Goal: Task Accomplishment & Management: Use online tool/utility

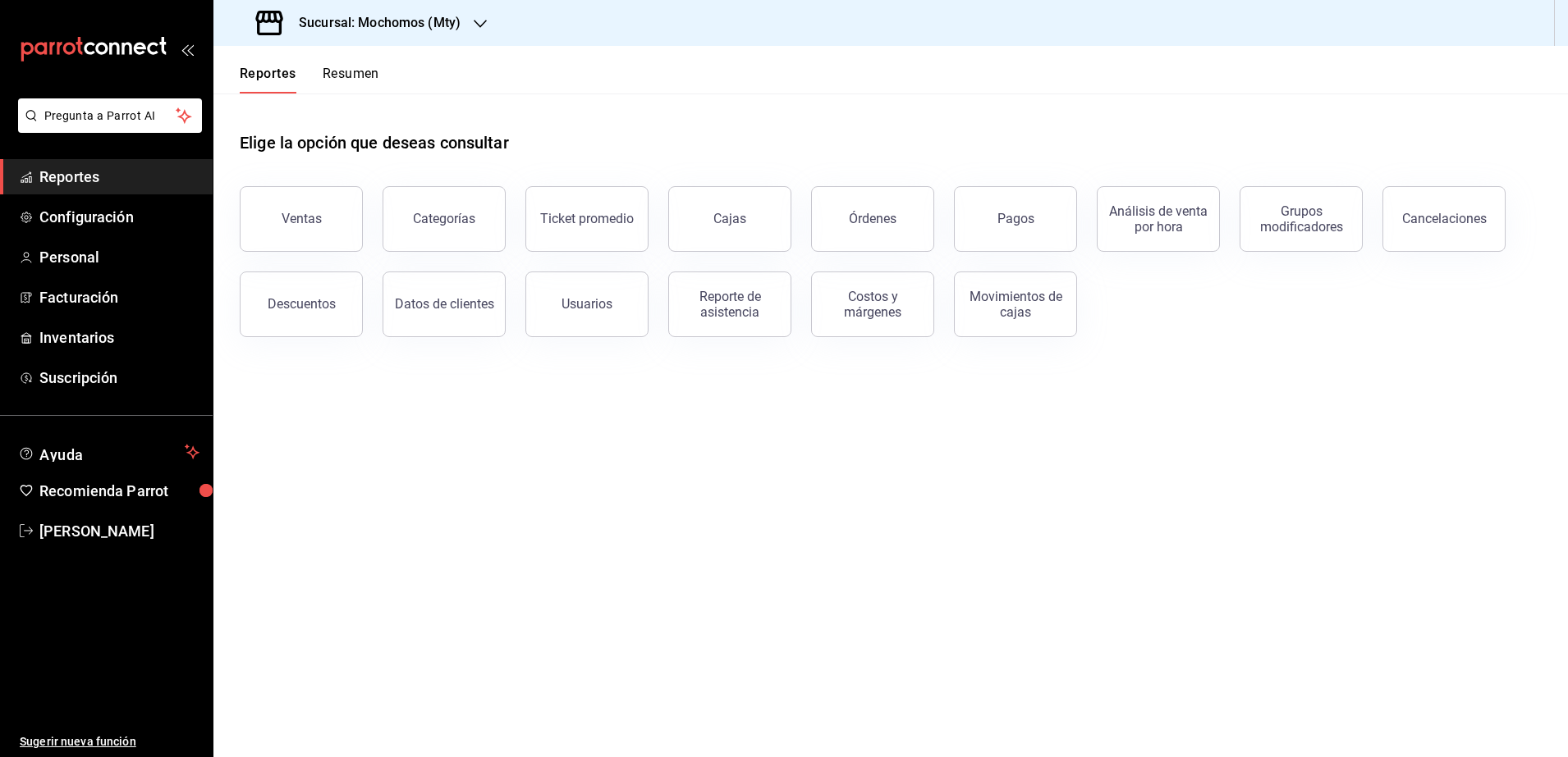
click at [352, 33] on div "Sucursal: Mochomos (Mty)" at bounding box center [359, 22] width 267 height 46
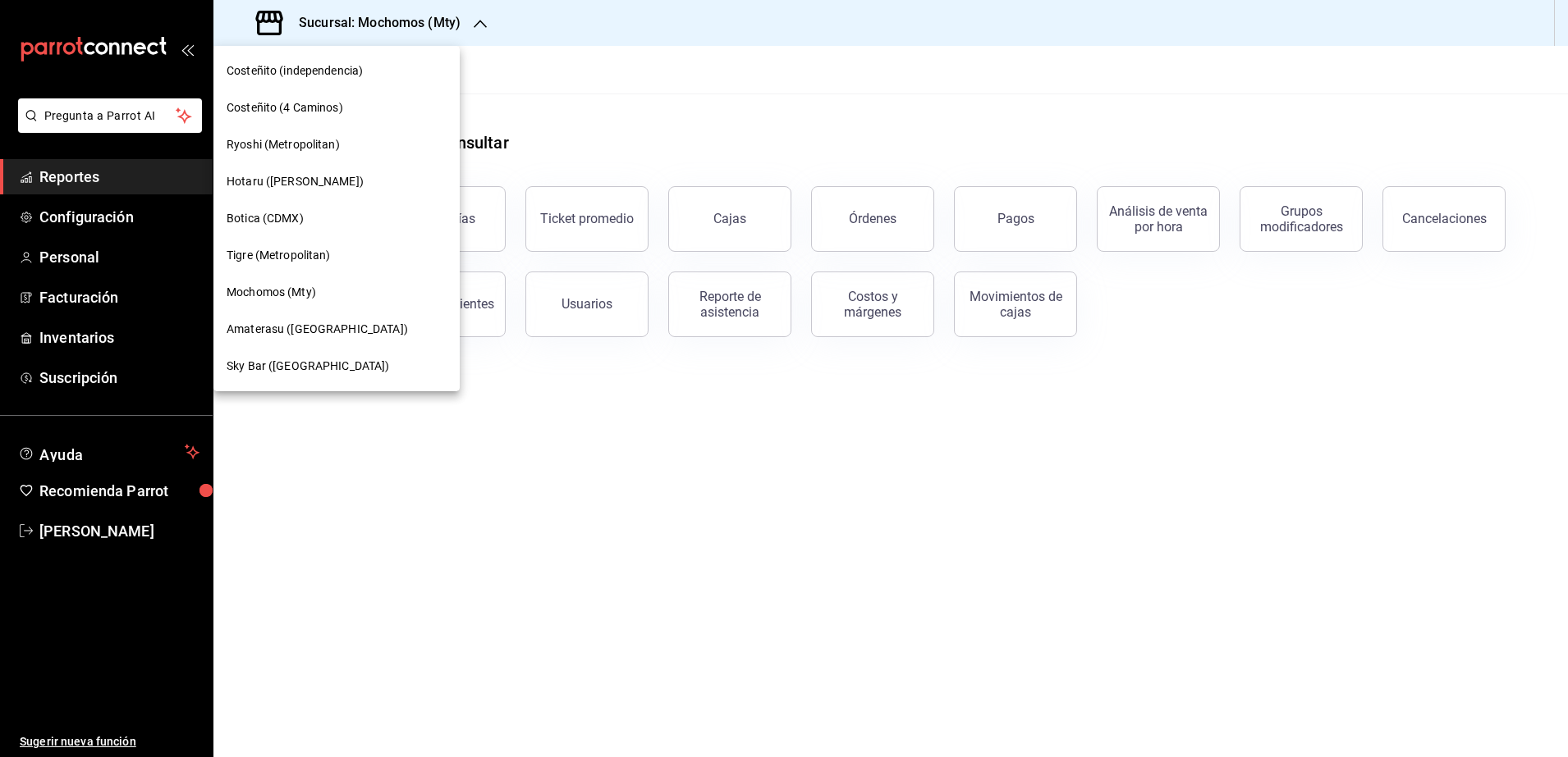
click at [297, 154] on div "Ryoshi (Metropolitan)" at bounding box center [337, 145] width 246 height 37
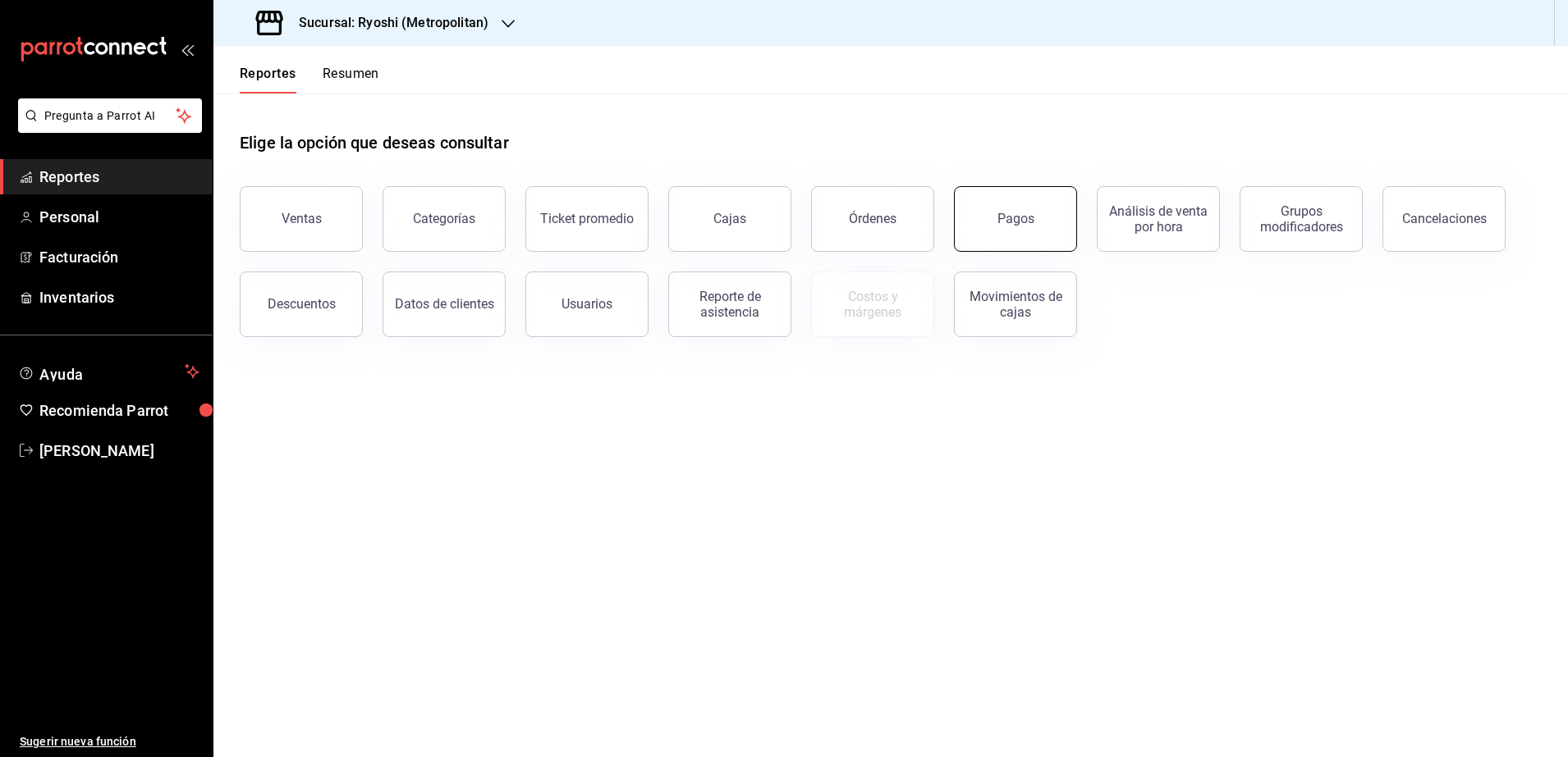
click at [1041, 211] on button "Pagos" at bounding box center [1015, 218] width 123 height 66
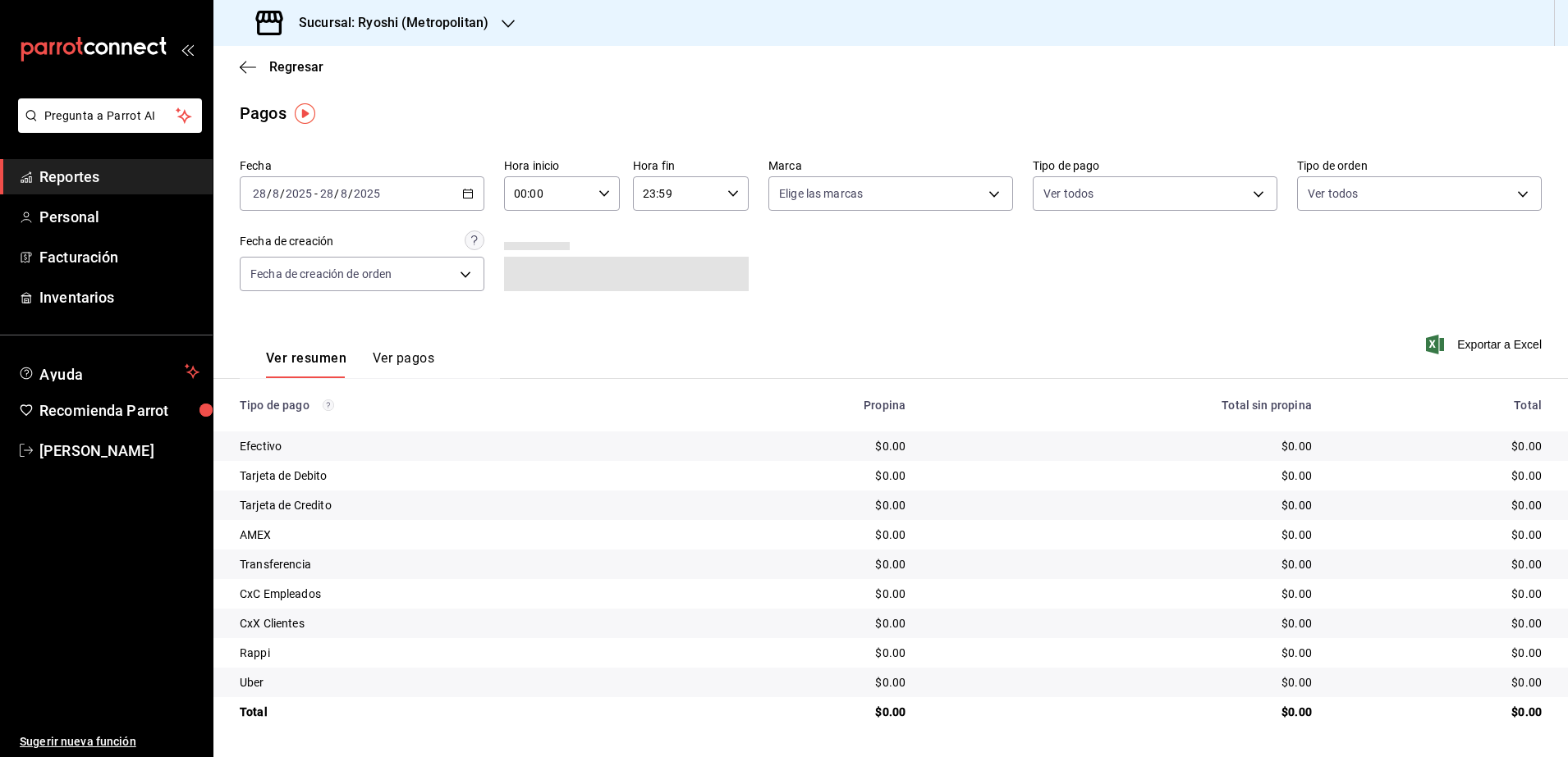
click at [466, 198] on \(Stroke\) "button" at bounding box center [467, 194] width 10 height 9
click at [306, 427] on span "Rango de fechas" at bounding box center [317, 427] width 128 height 17
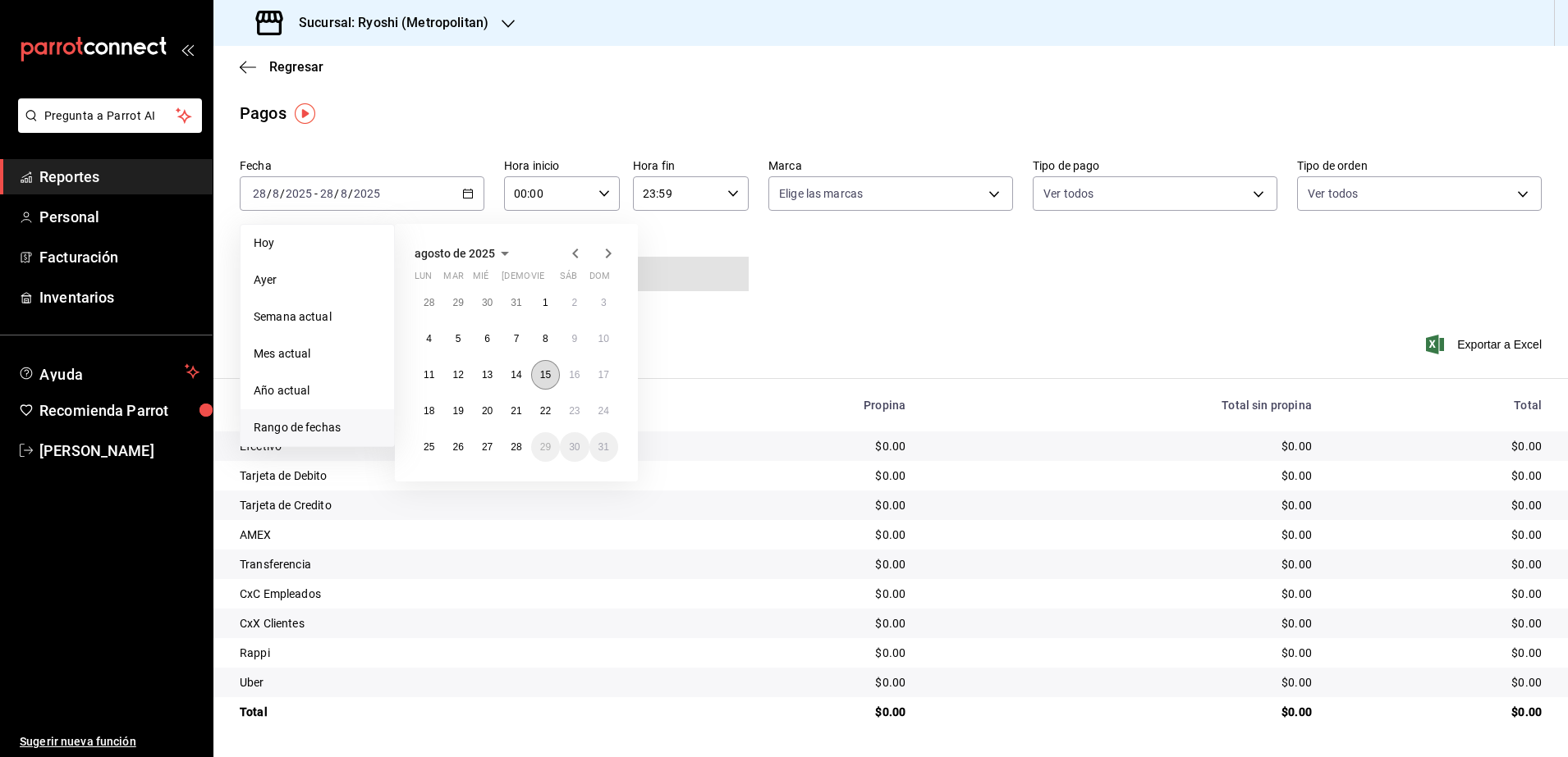
click at [556, 372] on button "15" at bounding box center [545, 374] width 29 height 30
click at [507, 453] on button "28" at bounding box center [516, 447] width 29 height 30
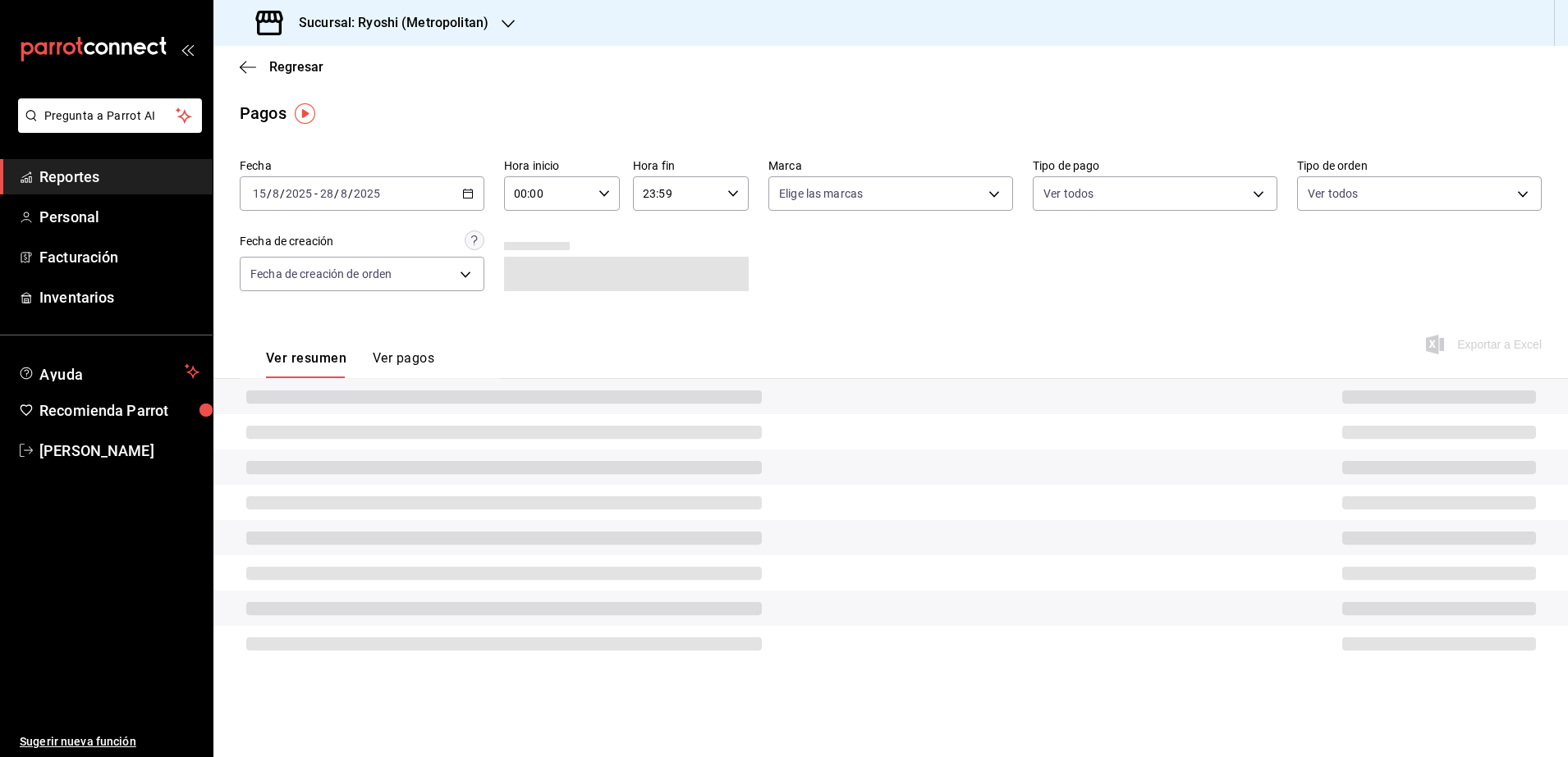
click at [601, 194] on icon "button" at bounding box center [604, 193] width 12 height 12
click at [527, 236] on button "05" at bounding box center [534, 227] width 52 height 33
type input "05:00"
click at [731, 196] on div at bounding box center [784, 378] width 1568 height 757
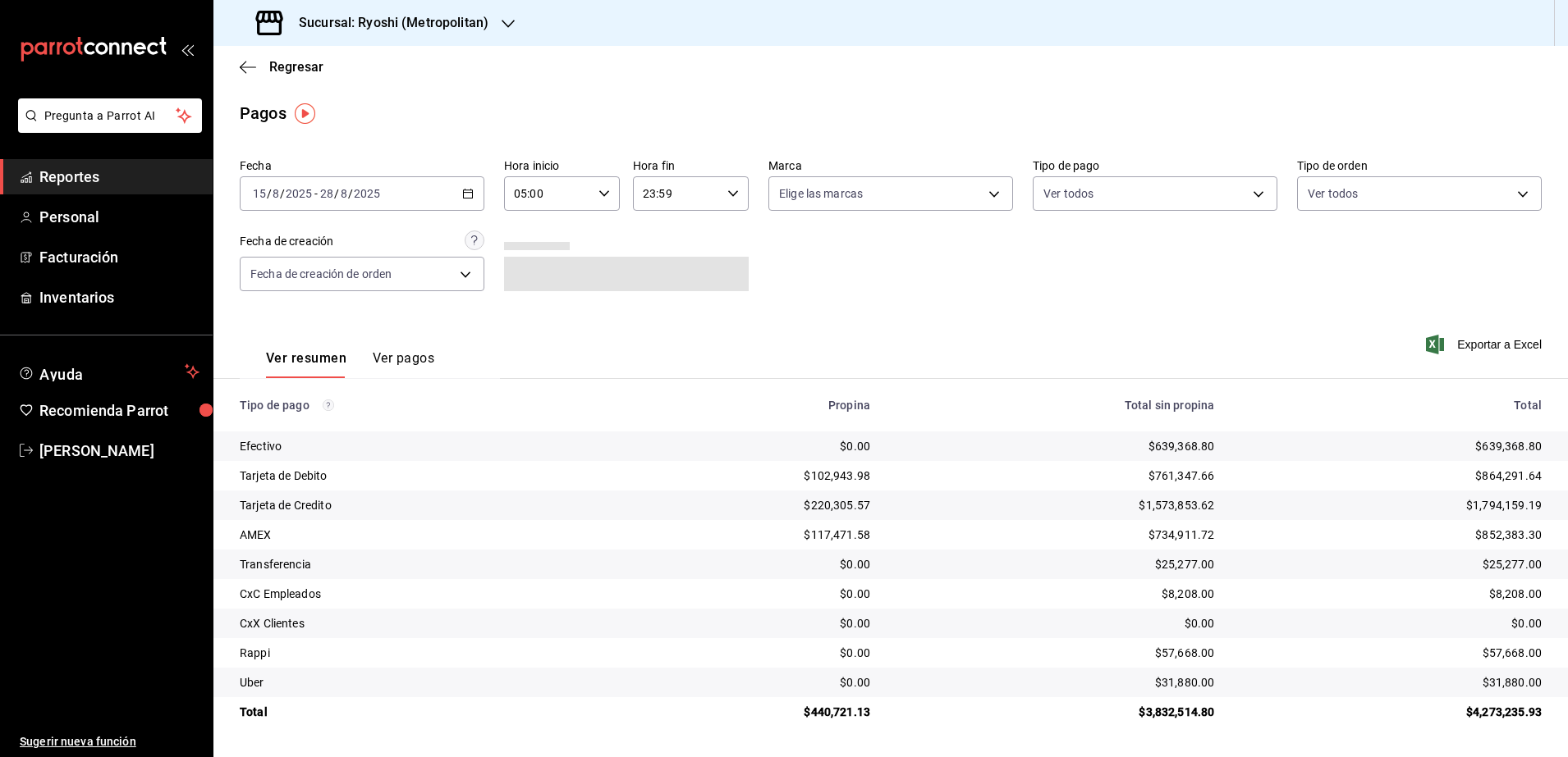
click at [731, 196] on icon "button" at bounding box center [733, 193] width 12 height 12
click at [661, 238] on span "05" at bounding box center [662, 233] width 32 height 13
click at [672, 294] on span "04" at bounding box center [662, 296] width 32 height 13
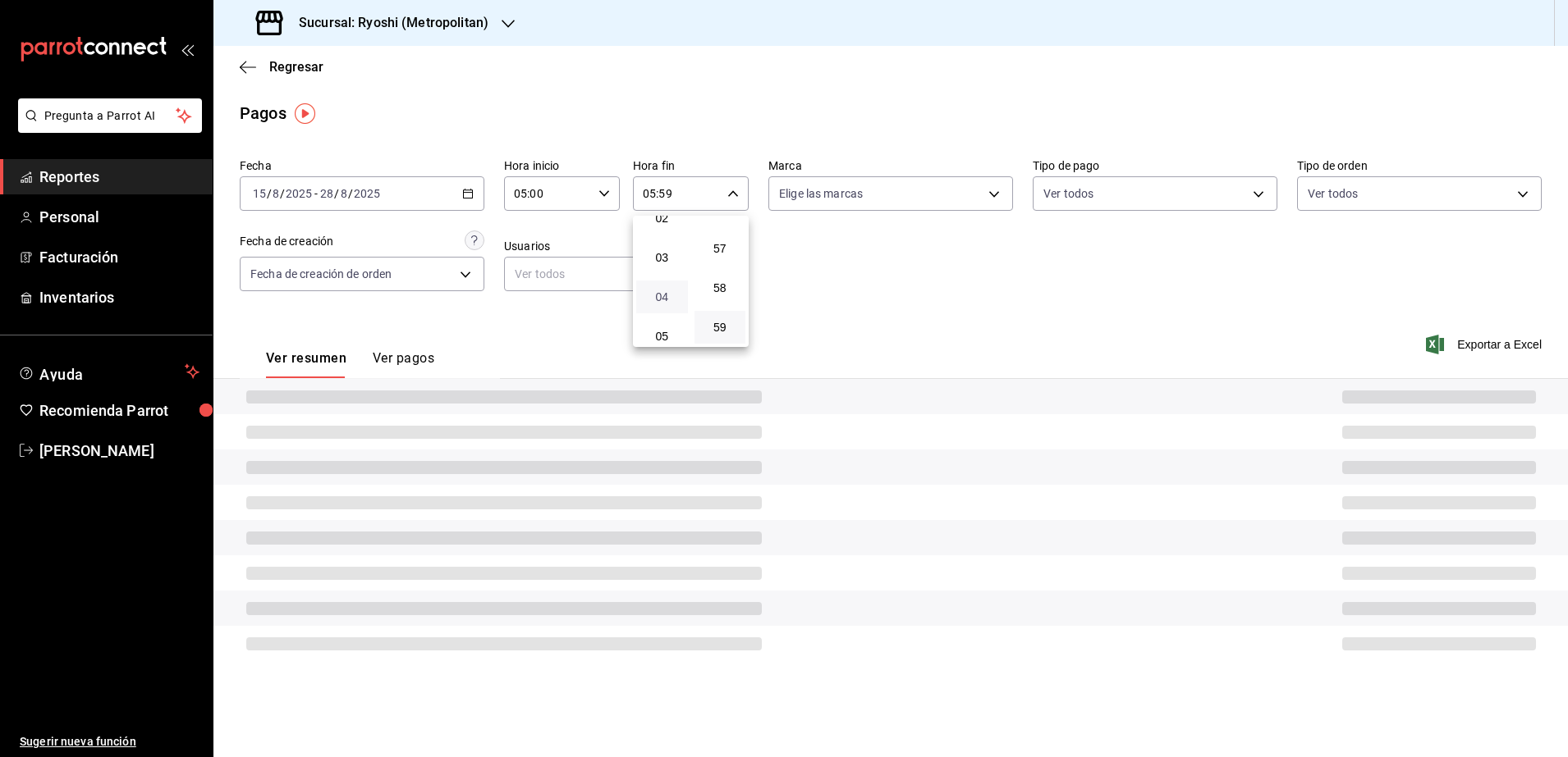
type input "04:59"
click at [952, 271] on div at bounding box center [784, 378] width 1568 height 757
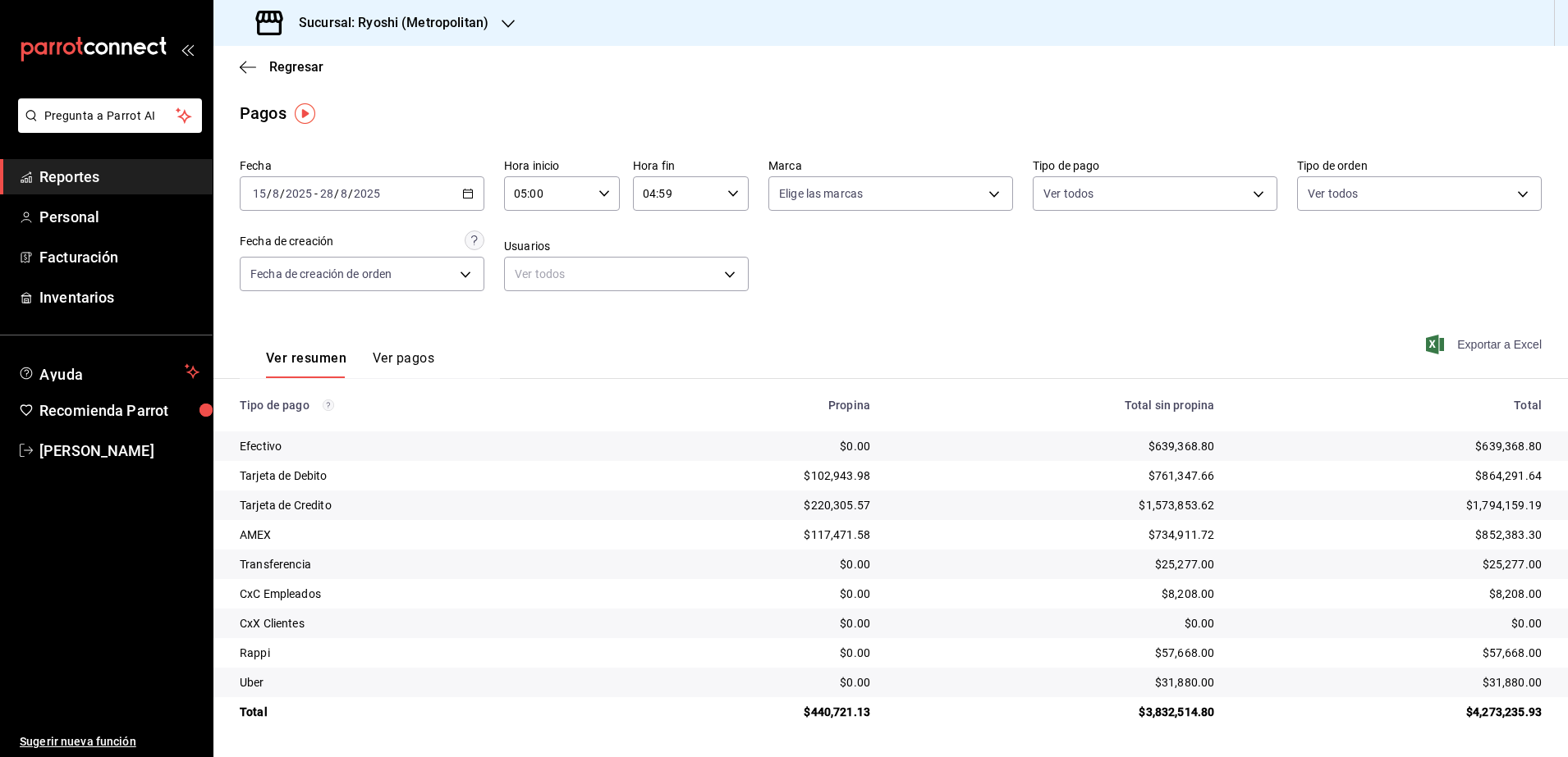
click at [1483, 344] on span "Exportar a Excel" at bounding box center [1485, 345] width 112 height 20
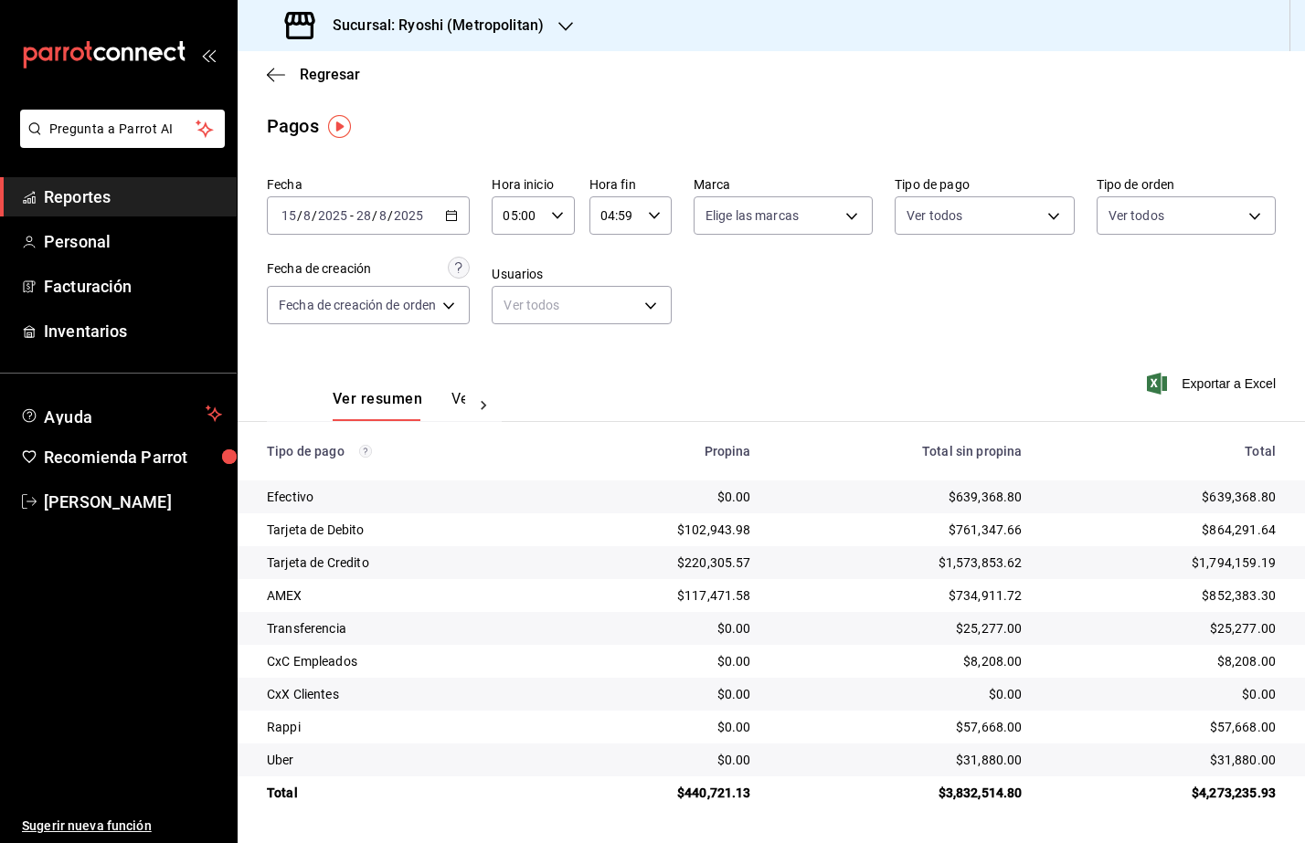
click at [65, 185] on span "Reportes" at bounding box center [133, 197] width 178 height 25
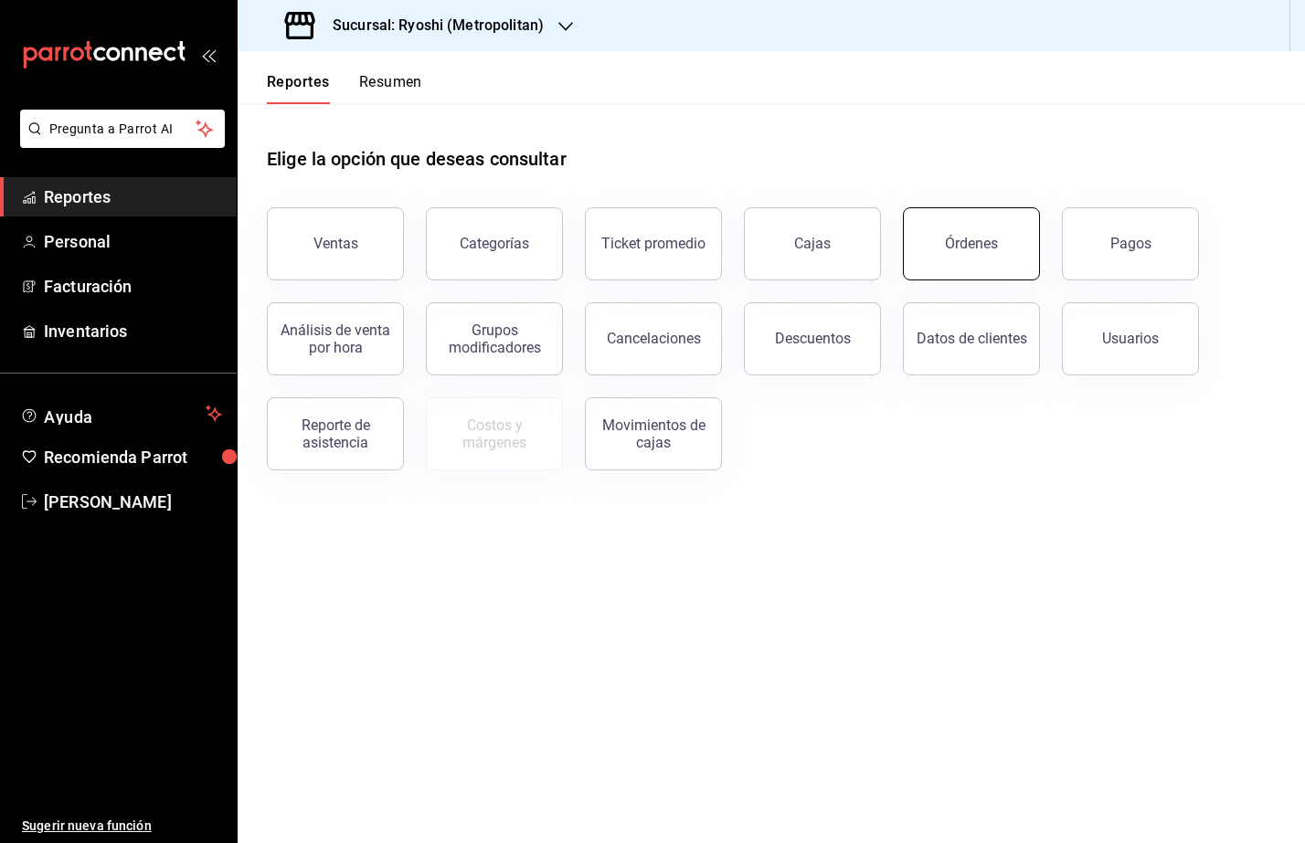
click at [1010, 243] on button "Órdenes" at bounding box center [971, 243] width 137 height 73
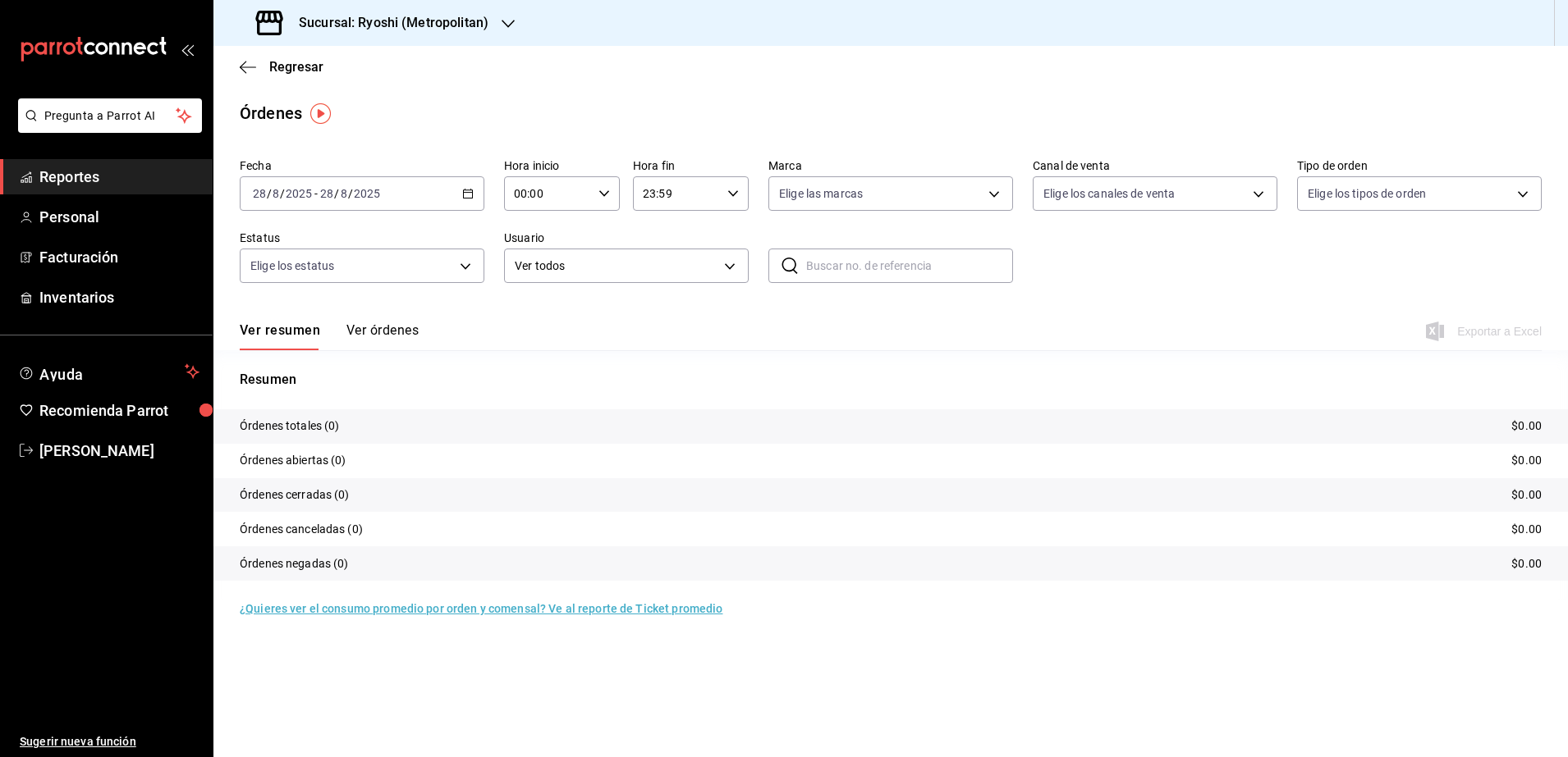
click at [467, 190] on icon "button" at bounding box center [467, 193] width 12 height 12
click at [318, 434] on span "Rango de fechas" at bounding box center [317, 427] width 128 height 17
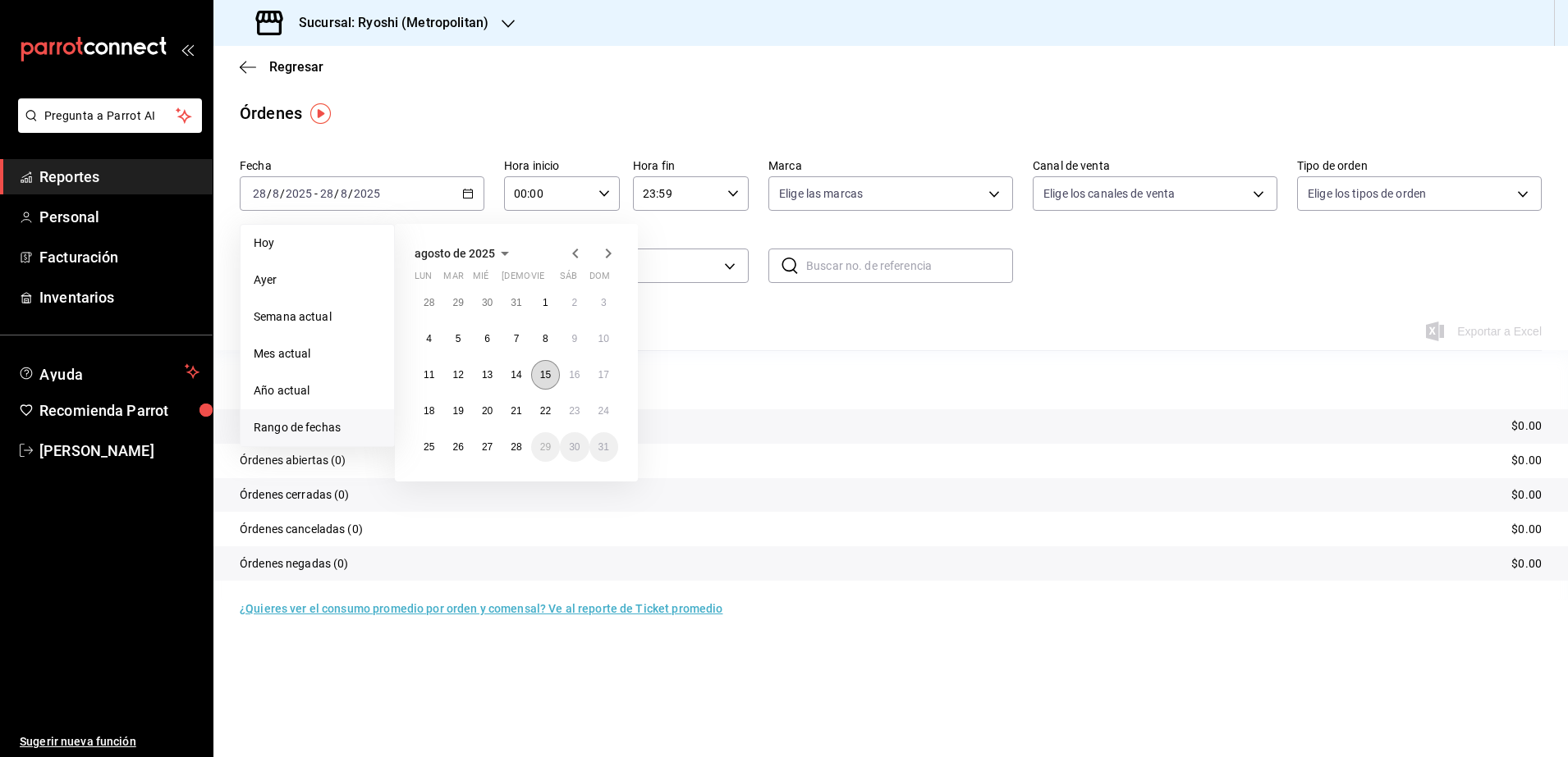
click at [549, 377] on abbr "15" at bounding box center [545, 374] width 11 height 12
click at [523, 451] on button "28" at bounding box center [516, 447] width 29 height 30
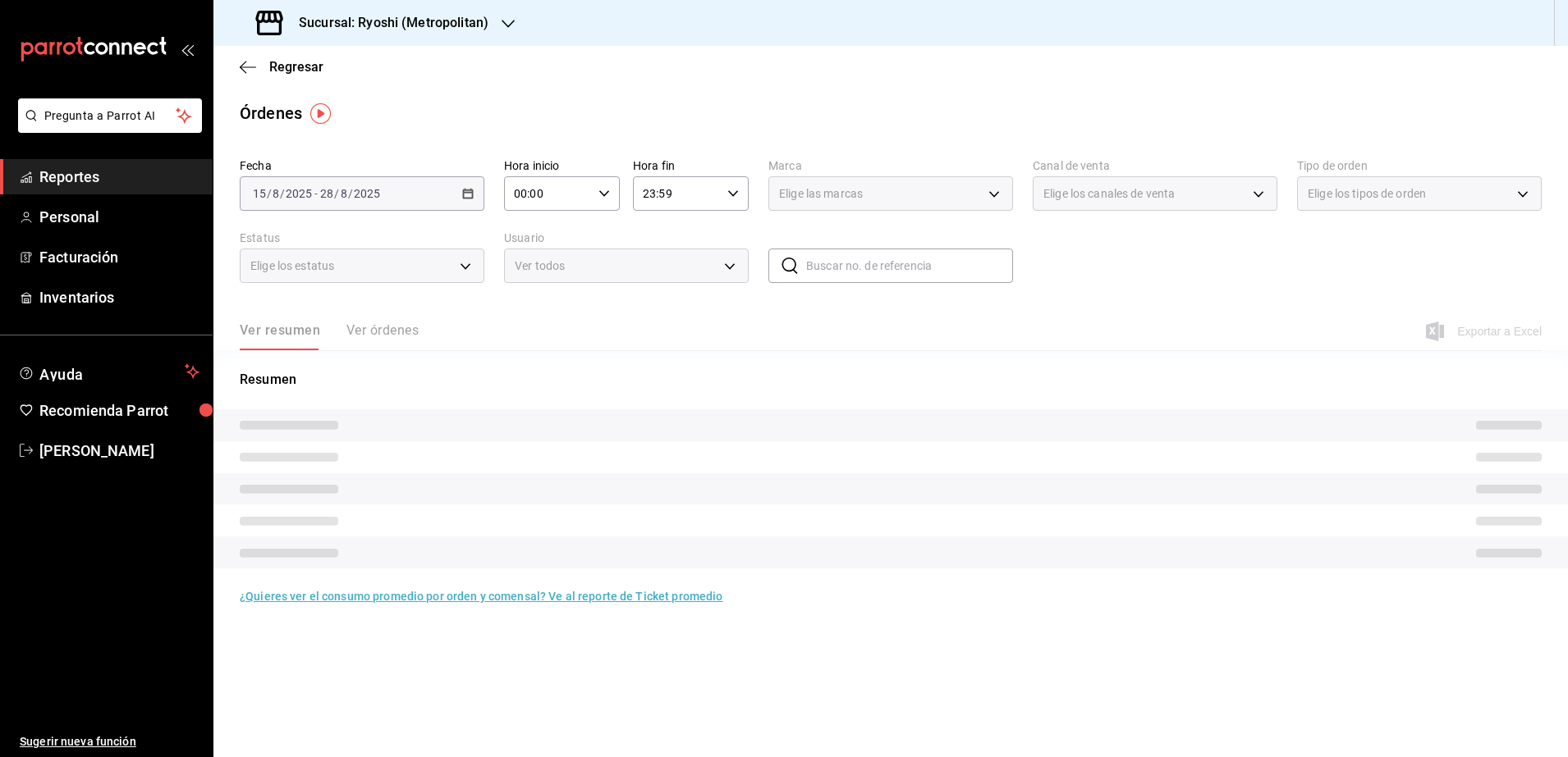
click at [607, 202] on div "00:00 Hora inicio" at bounding box center [562, 193] width 116 height 34
click at [536, 336] on span "05" at bounding box center [534, 330] width 32 height 13
type input "05:00"
click at [725, 197] on div at bounding box center [784, 378] width 1568 height 757
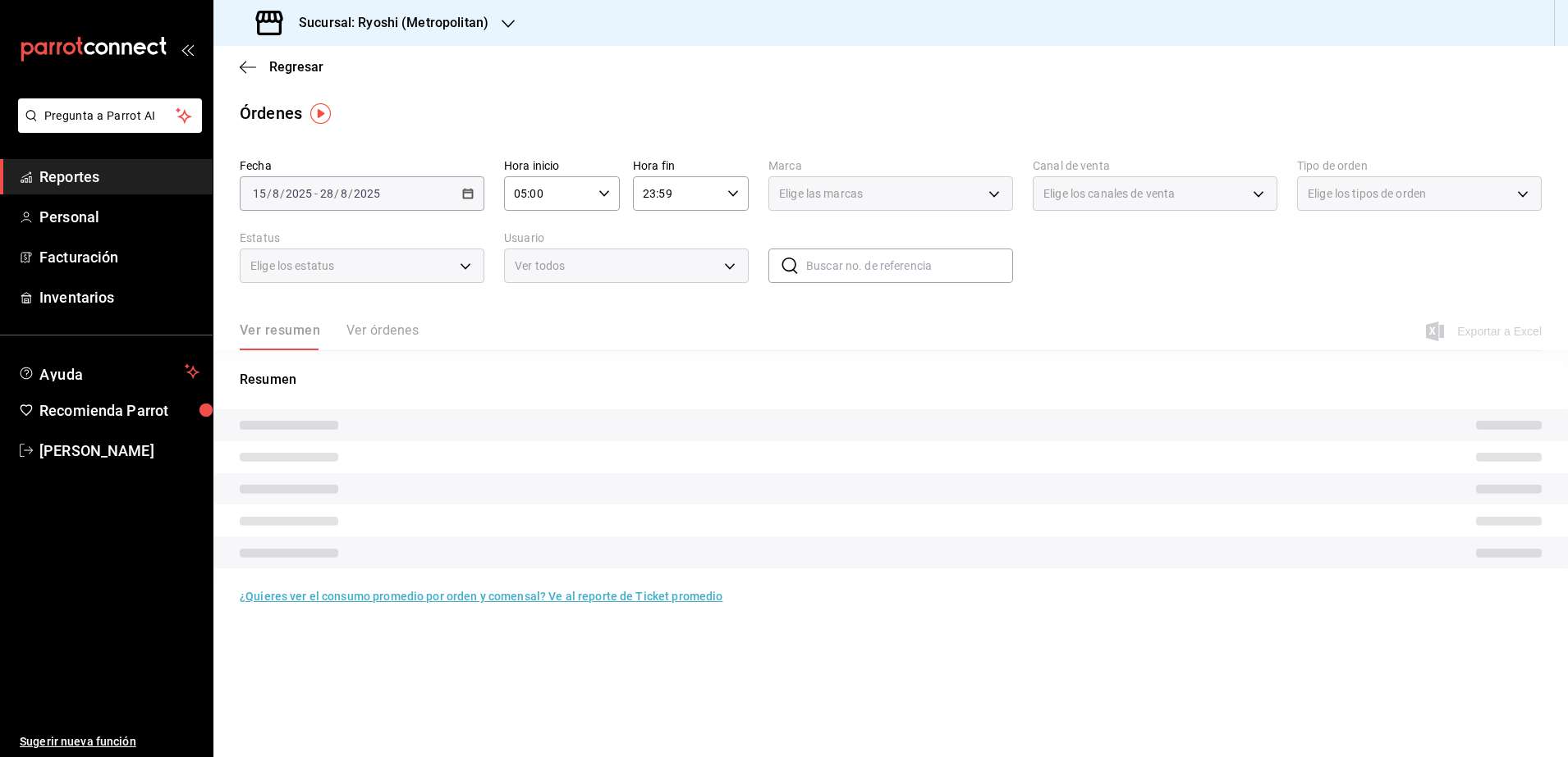
click at [731, 197] on icon "button" at bounding box center [733, 193] width 12 height 12
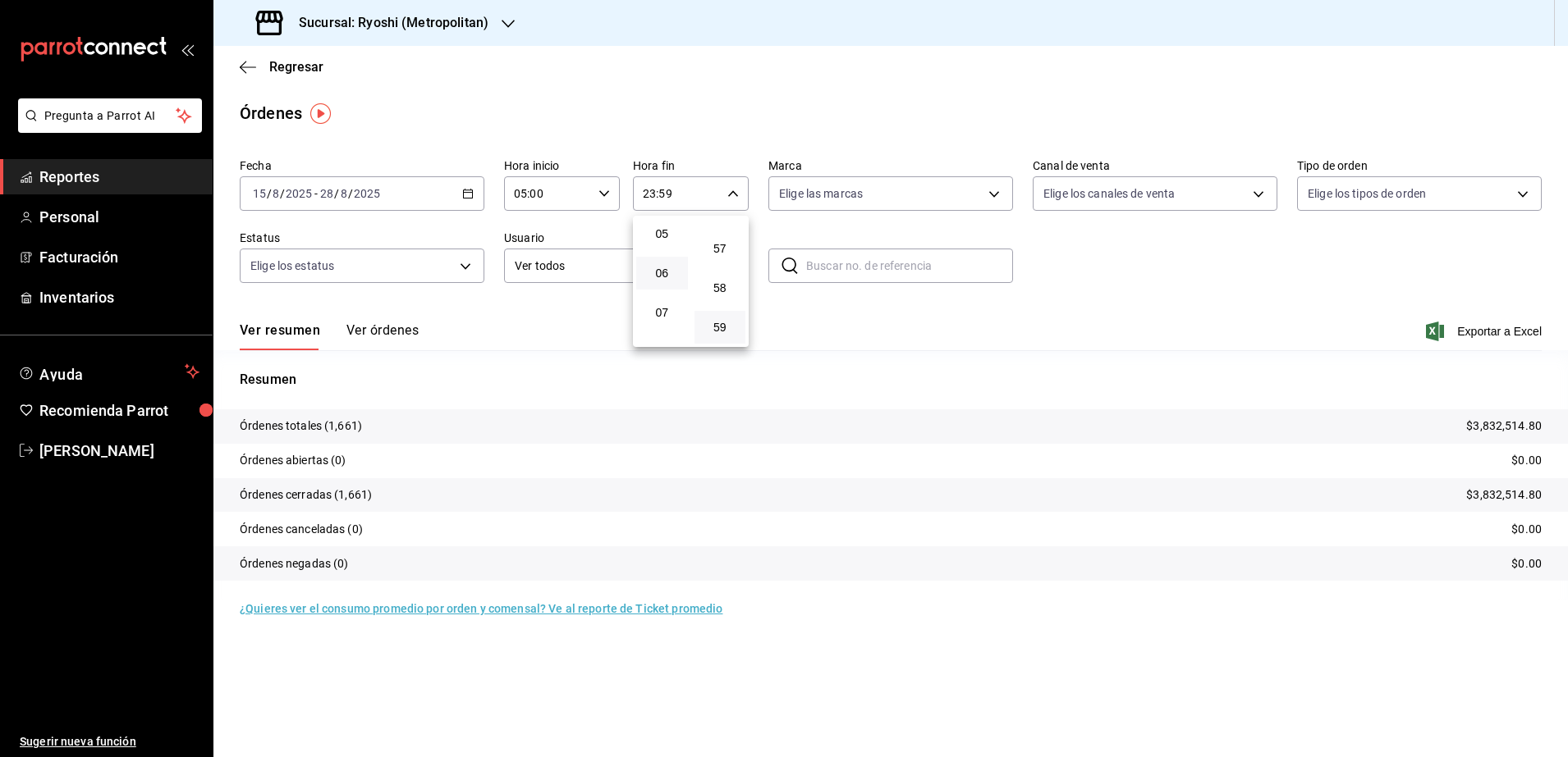
scroll to position [96, 0]
click at [666, 285] on button "04" at bounding box center [662, 296] width 52 height 33
type input "04:59"
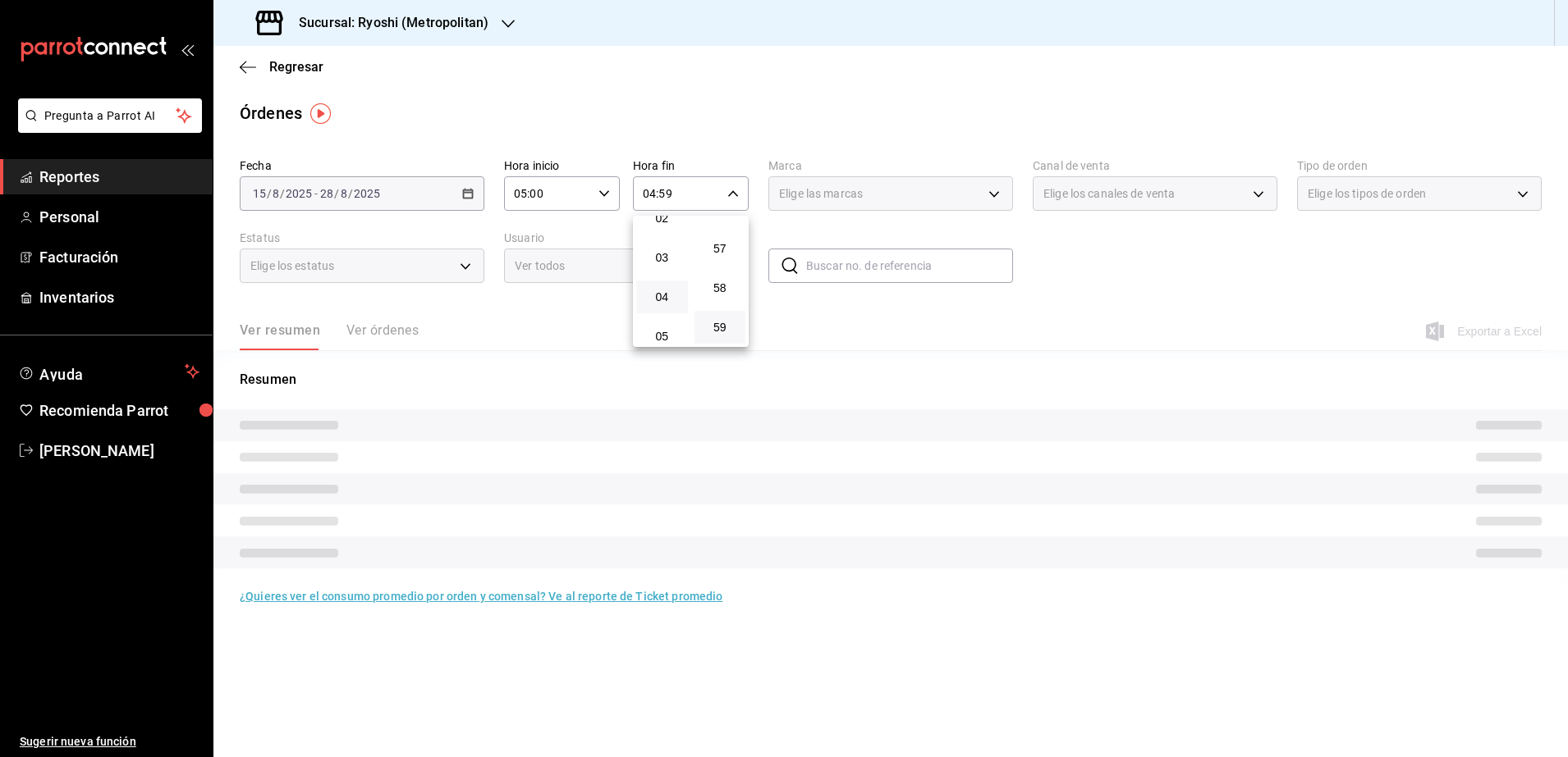
click at [1166, 266] on div at bounding box center [784, 378] width 1568 height 757
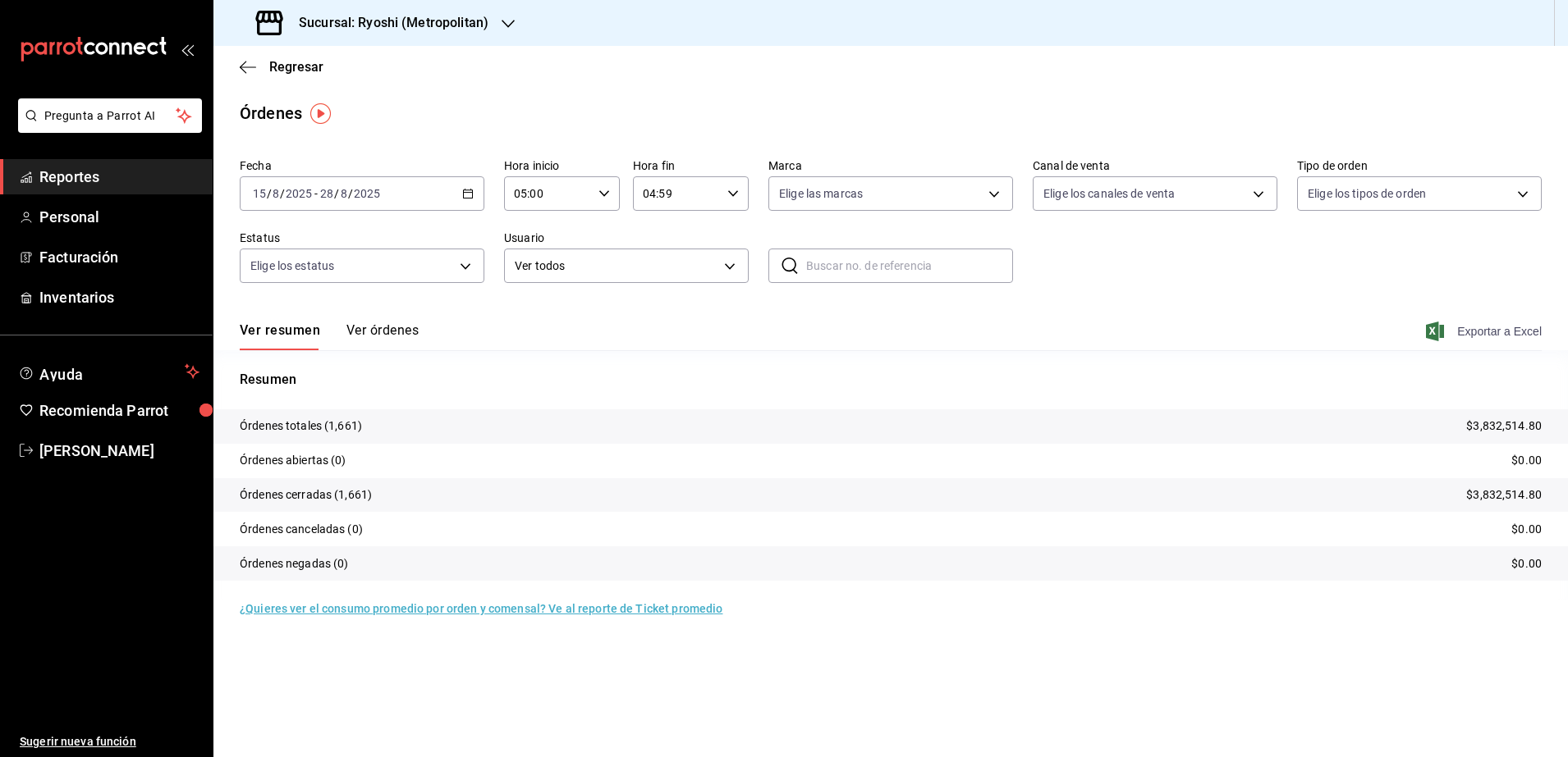
click at [1469, 327] on span "Exportar a Excel" at bounding box center [1485, 331] width 112 height 20
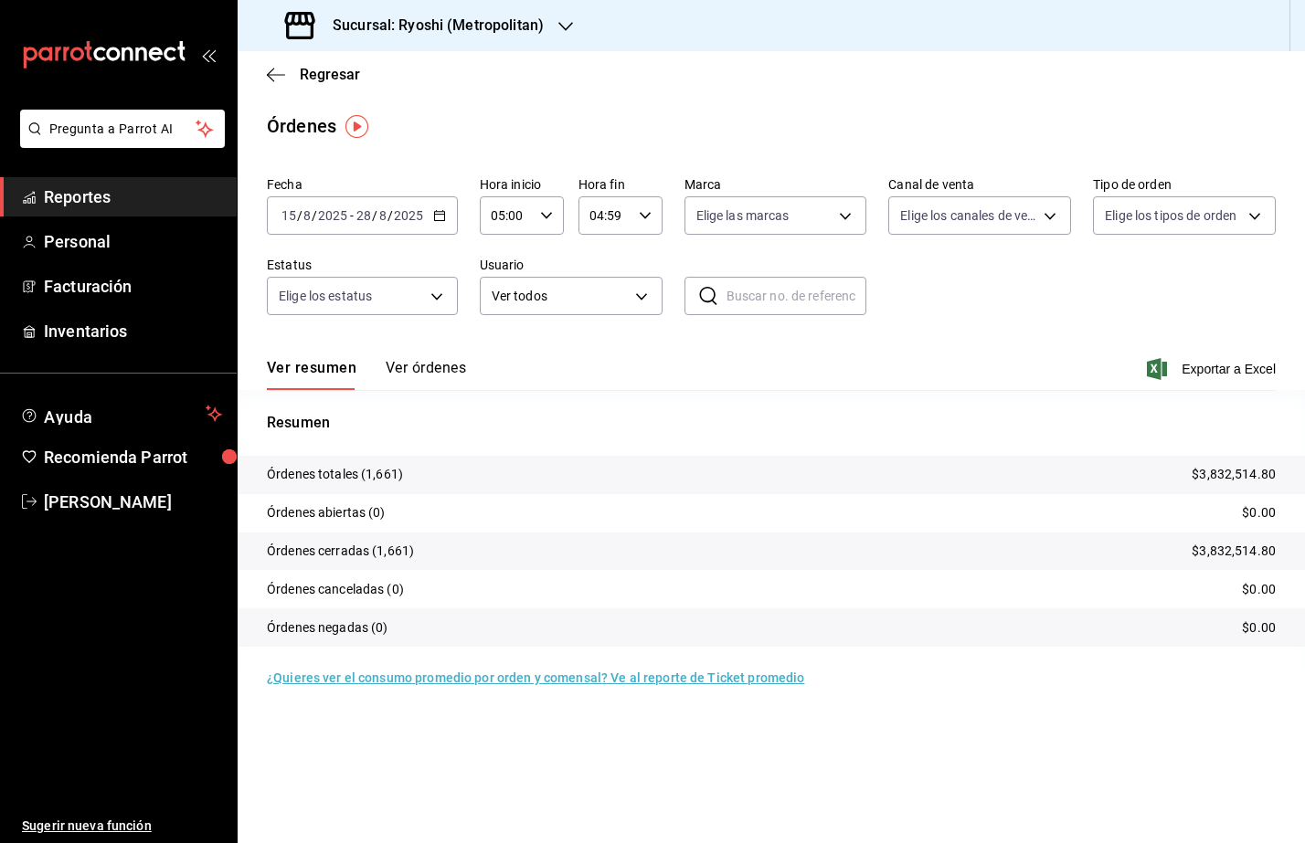
click at [117, 196] on span "Reportes" at bounding box center [133, 197] width 178 height 25
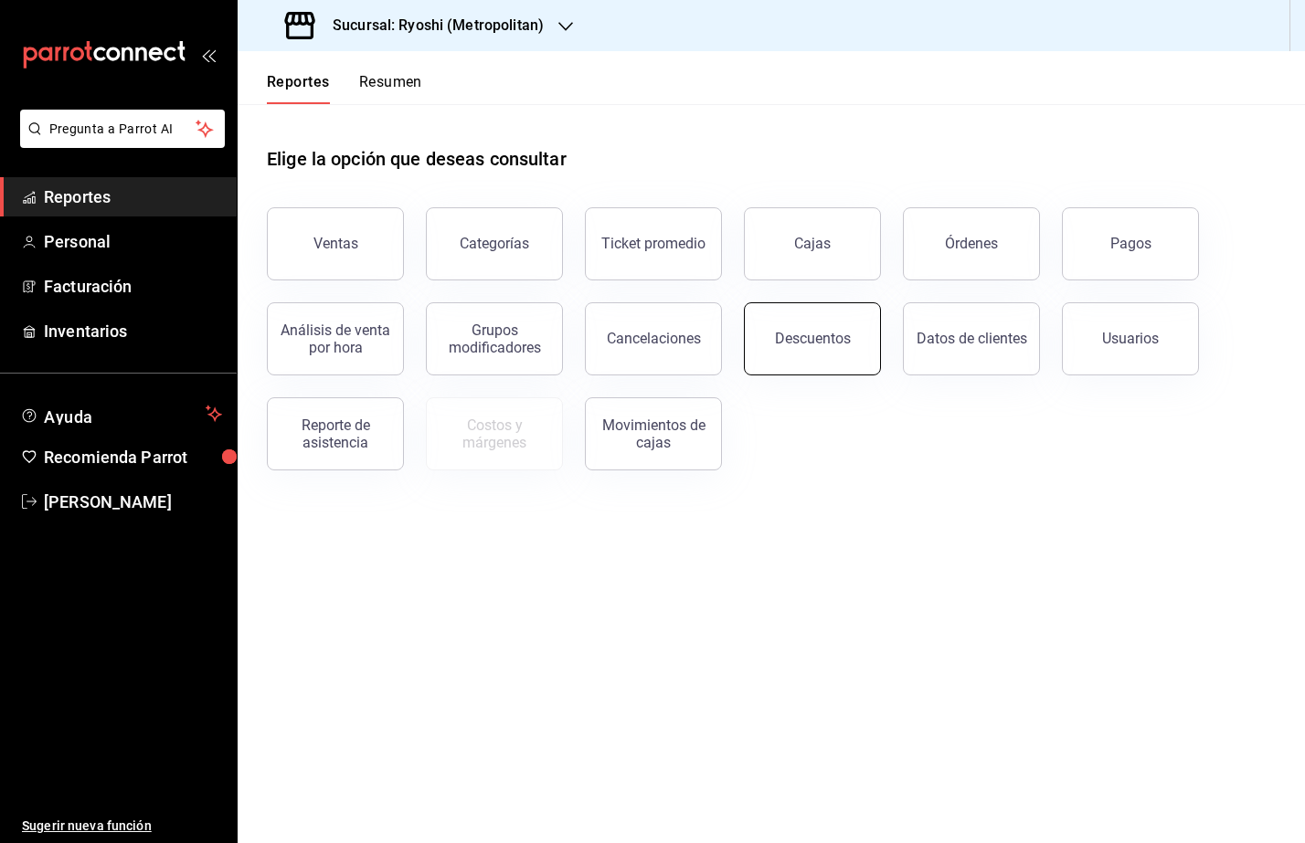
click at [796, 354] on button "Descuentos" at bounding box center [812, 338] width 137 height 73
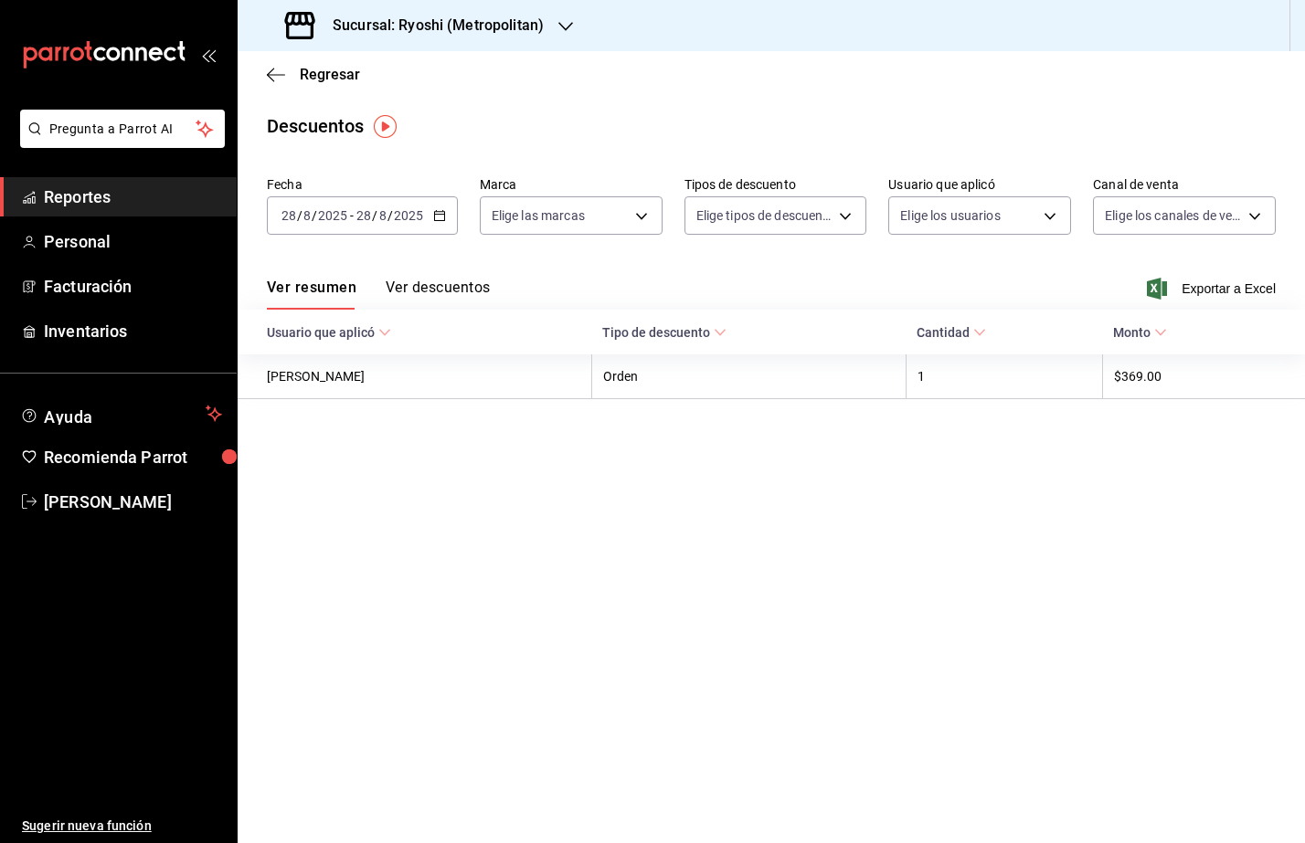
click at [440, 218] on icon "button" at bounding box center [439, 215] width 13 height 13
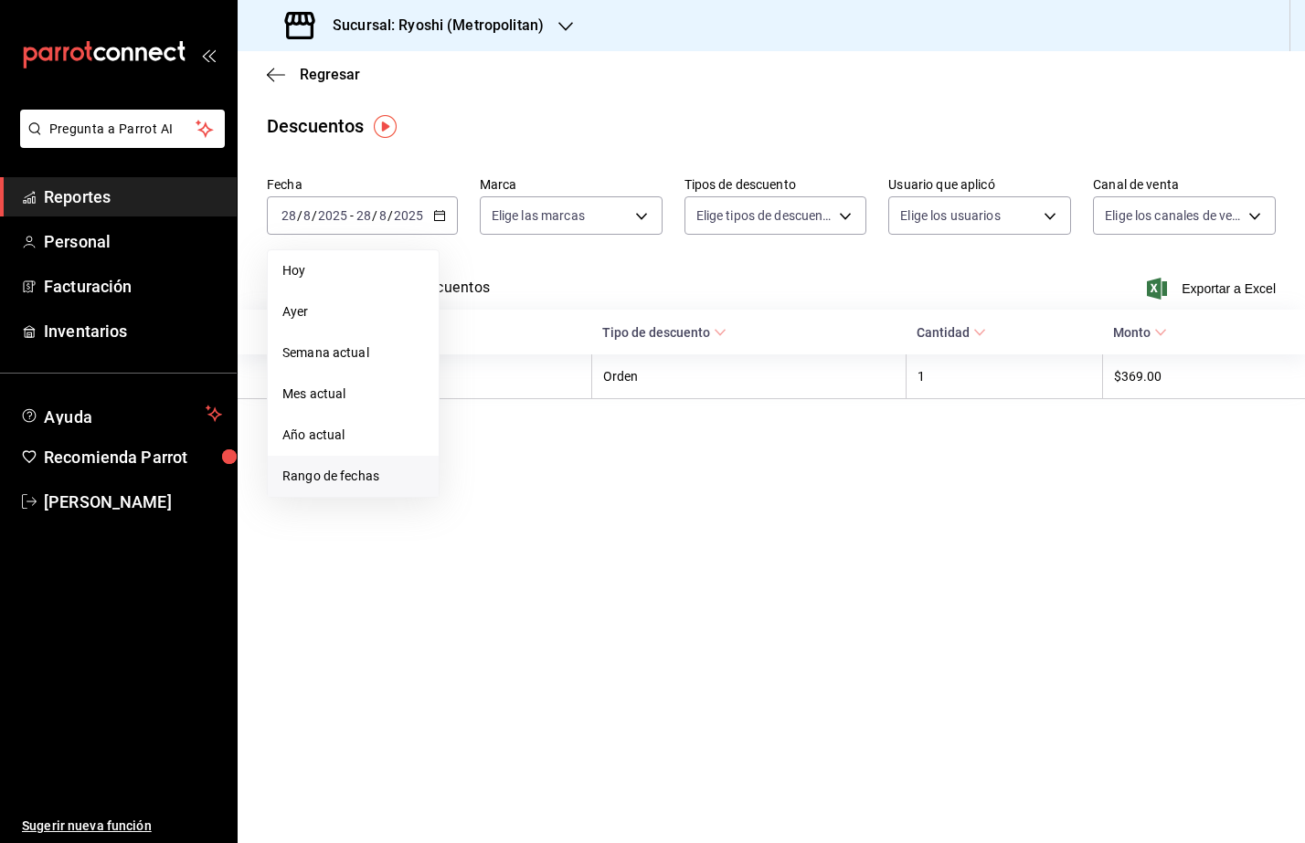
click at [373, 465] on li "Rango de fechas" at bounding box center [353, 476] width 171 height 41
click at [598, 411] on button "15" at bounding box center [607, 417] width 32 height 33
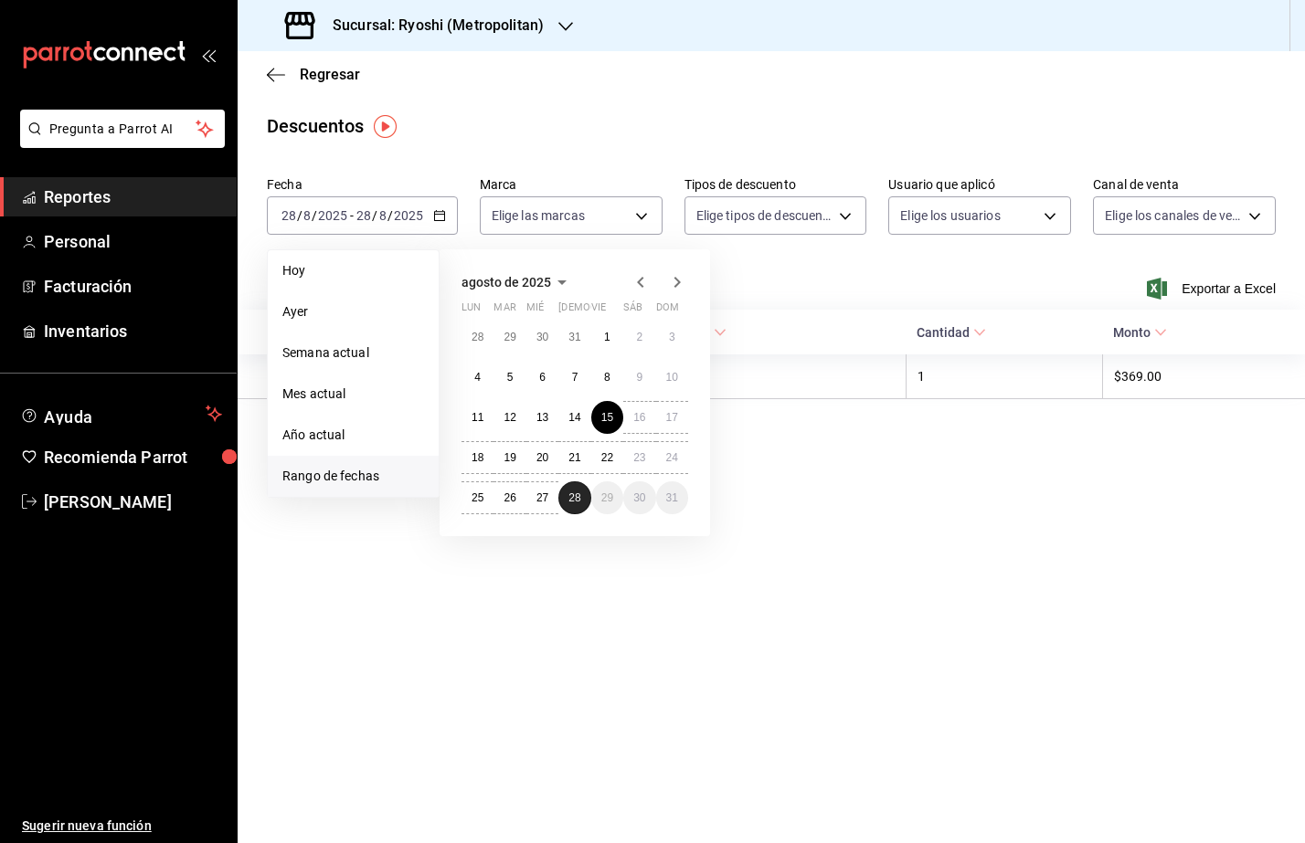
click at [569, 493] on abbr "28" at bounding box center [574, 498] width 12 height 13
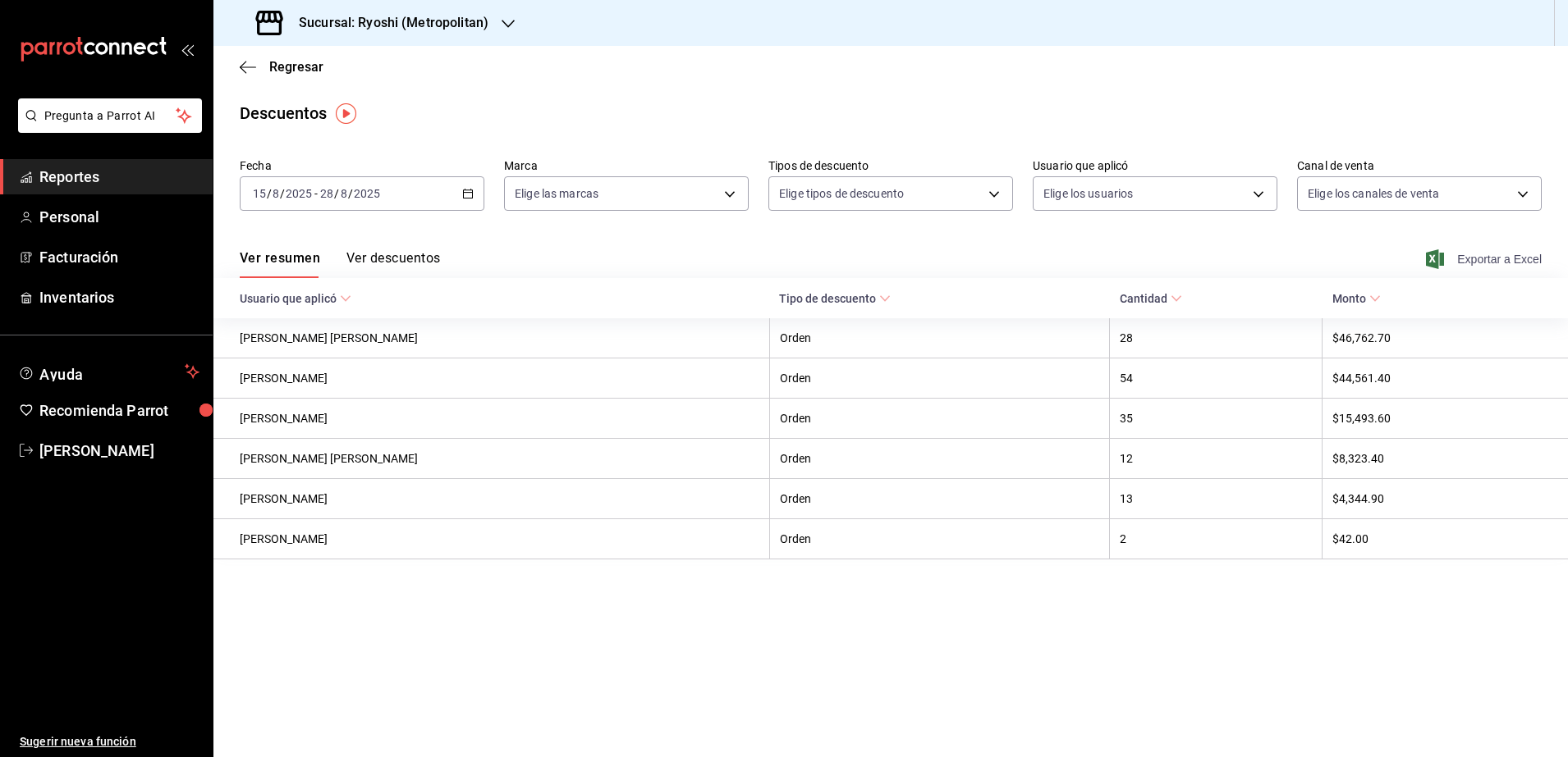
click at [1473, 256] on span "Exportar a Excel" at bounding box center [1485, 260] width 112 height 20
click at [119, 174] on span "Reportes" at bounding box center [120, 177] width 160 height 22
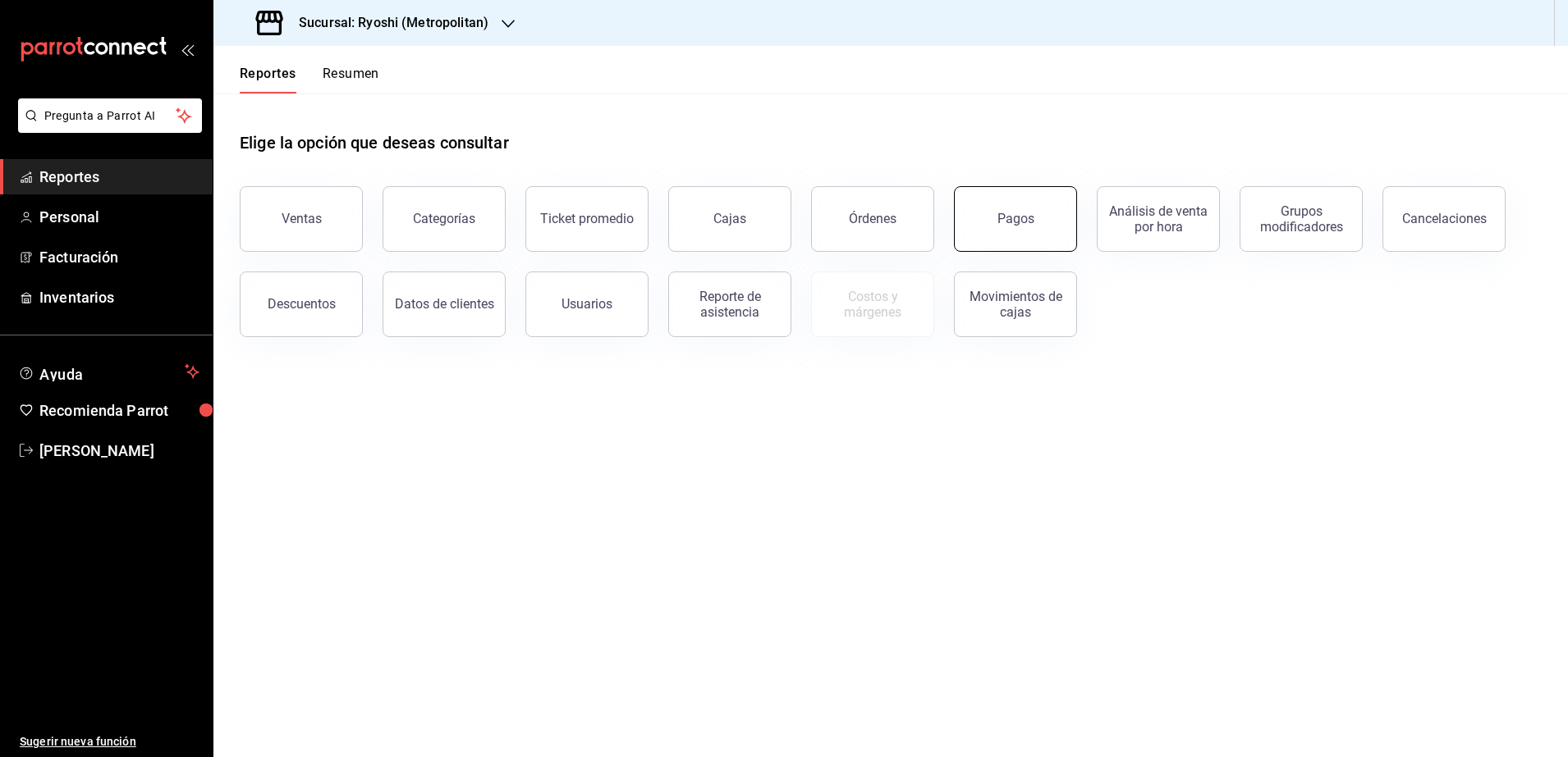
click at [1041, 228] on button "Pagos" at bounding box center [1015, 218] width 123 height 66
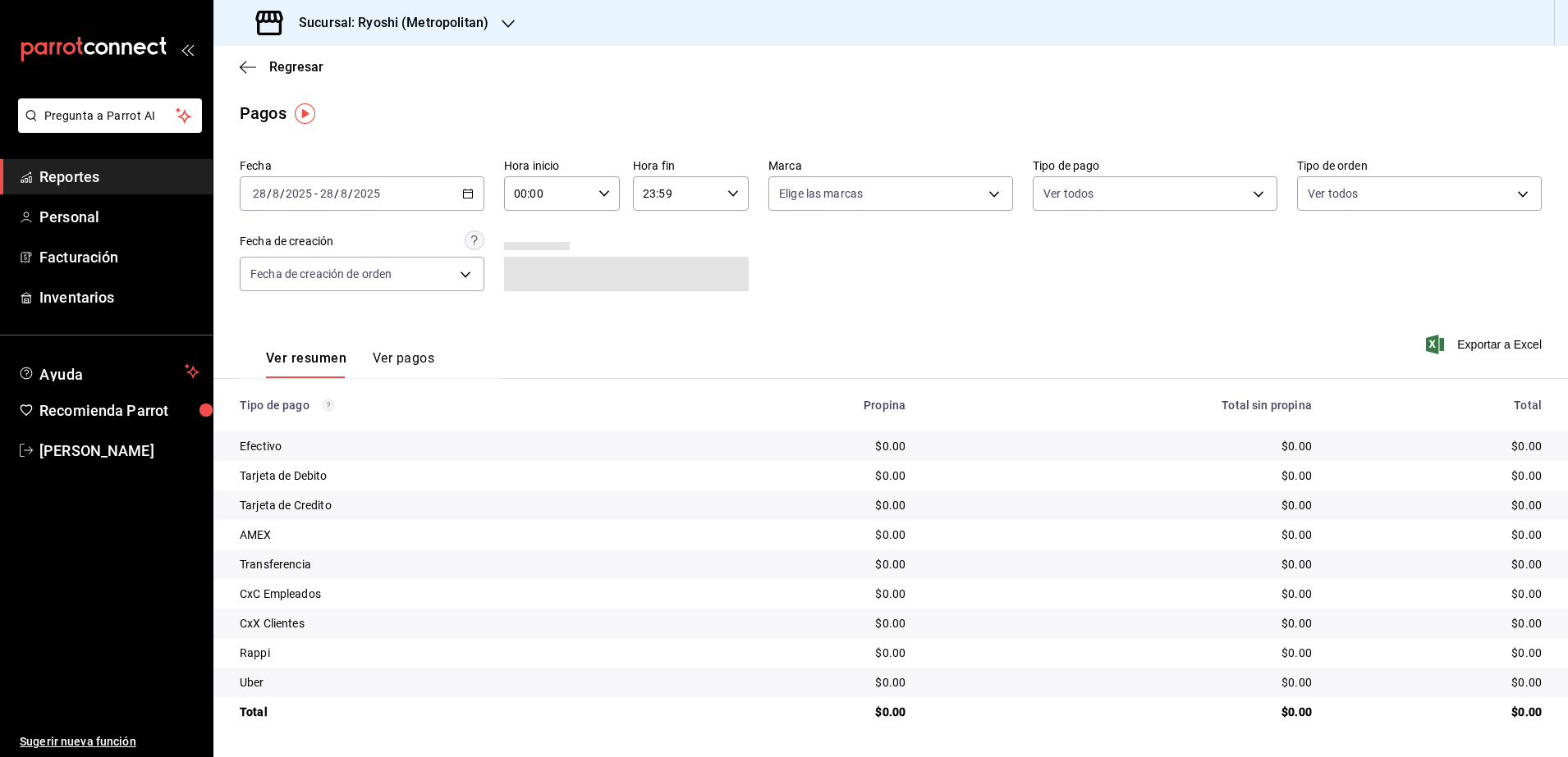
click at [395, 22] on h3 "Sucursal: Ryoshi (Metropolitan)" at bounding box center [387, 23] width 203 height 20
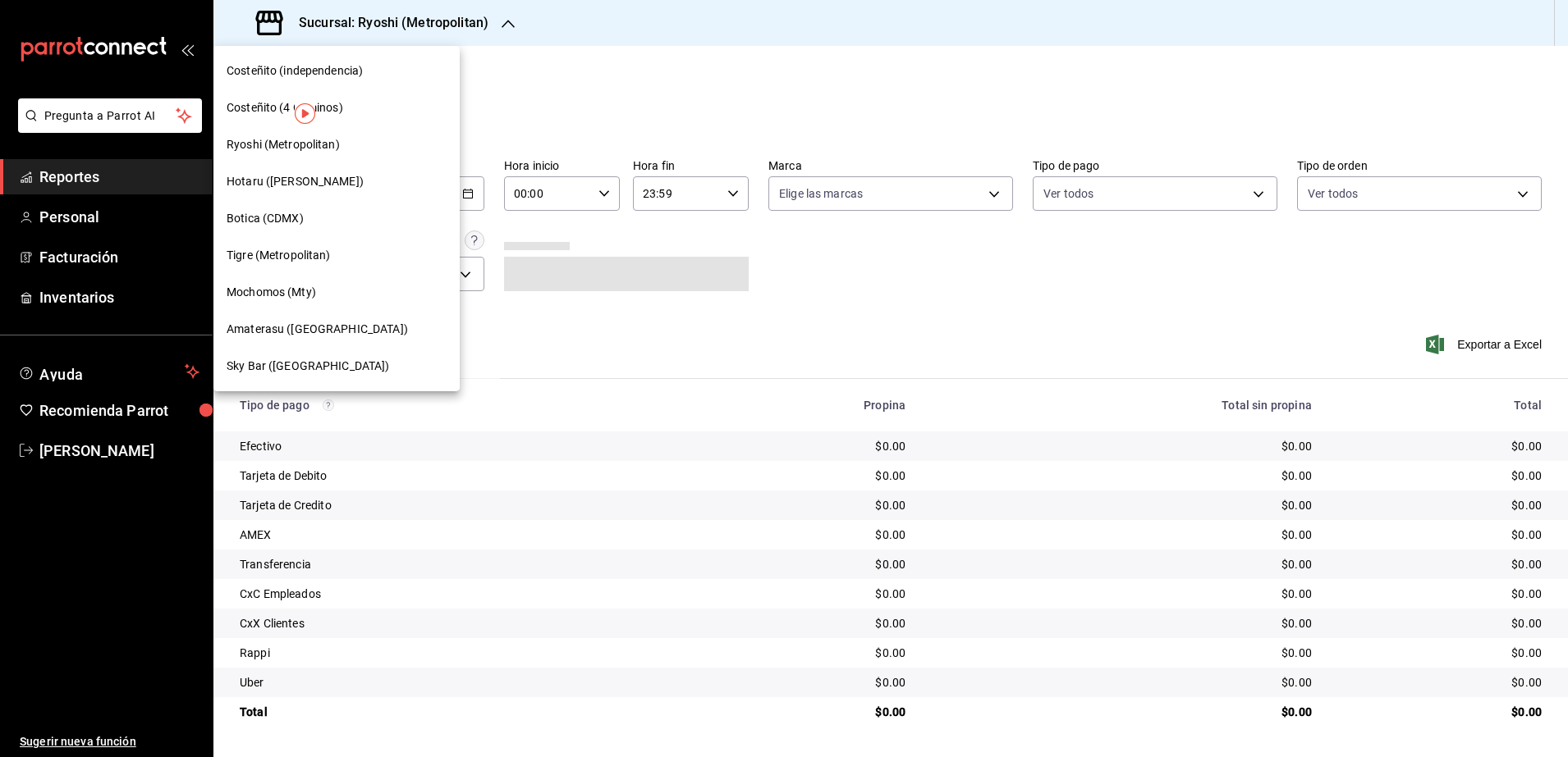
click at [340, 328] on span "Amaterasu ([GEOGRAPHIC_DATA])" at bounding box center [317, 329] width 182 height 17
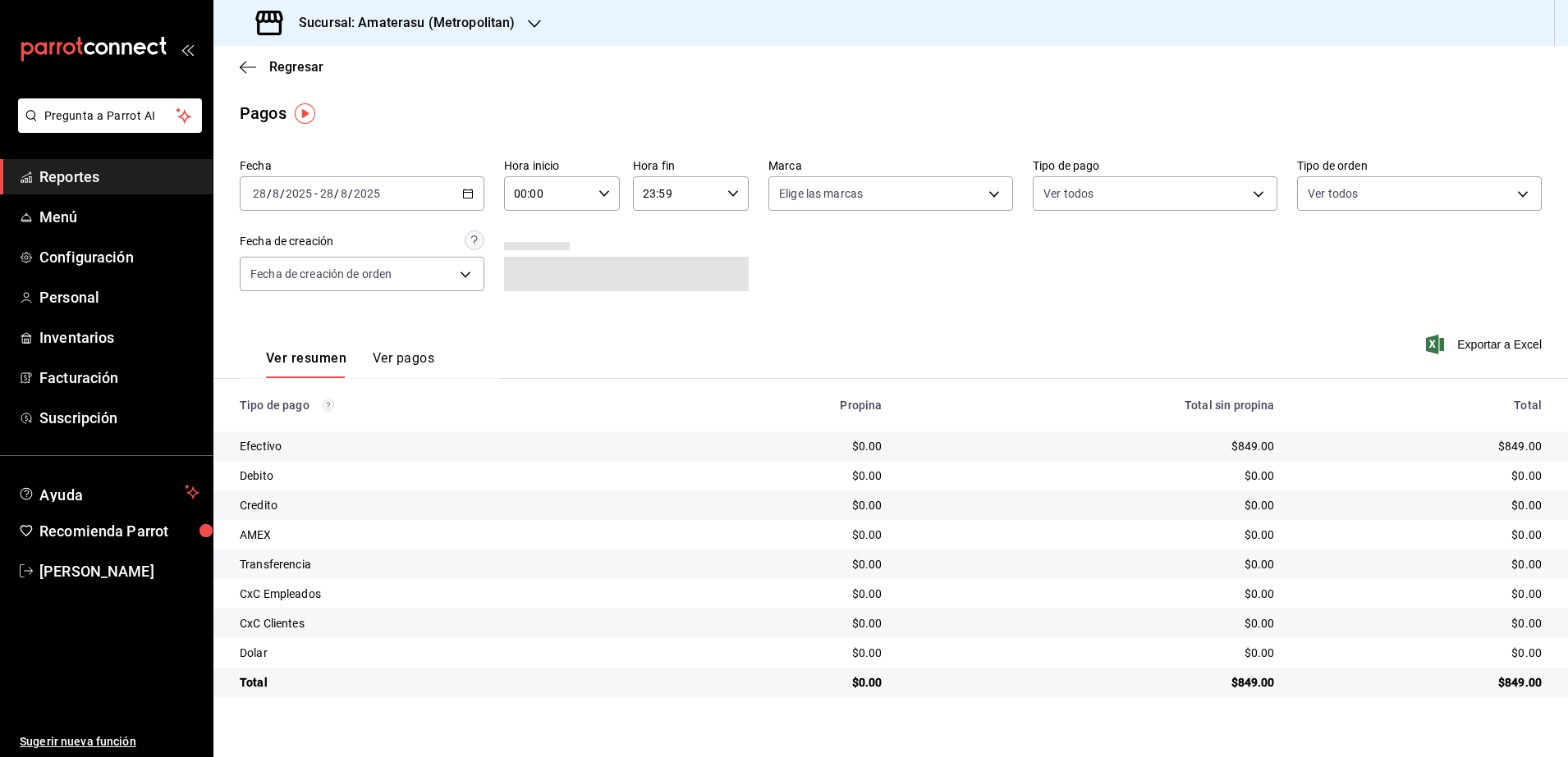
click at [466, 203] on div "[DATE] [DATE] - [DATE] [DATE]" at bounding box center [362, 193] width 244 height 34
click at [342, 423] on span "Rango de fechas" at bounding box center [317, 427] width 128 height 17
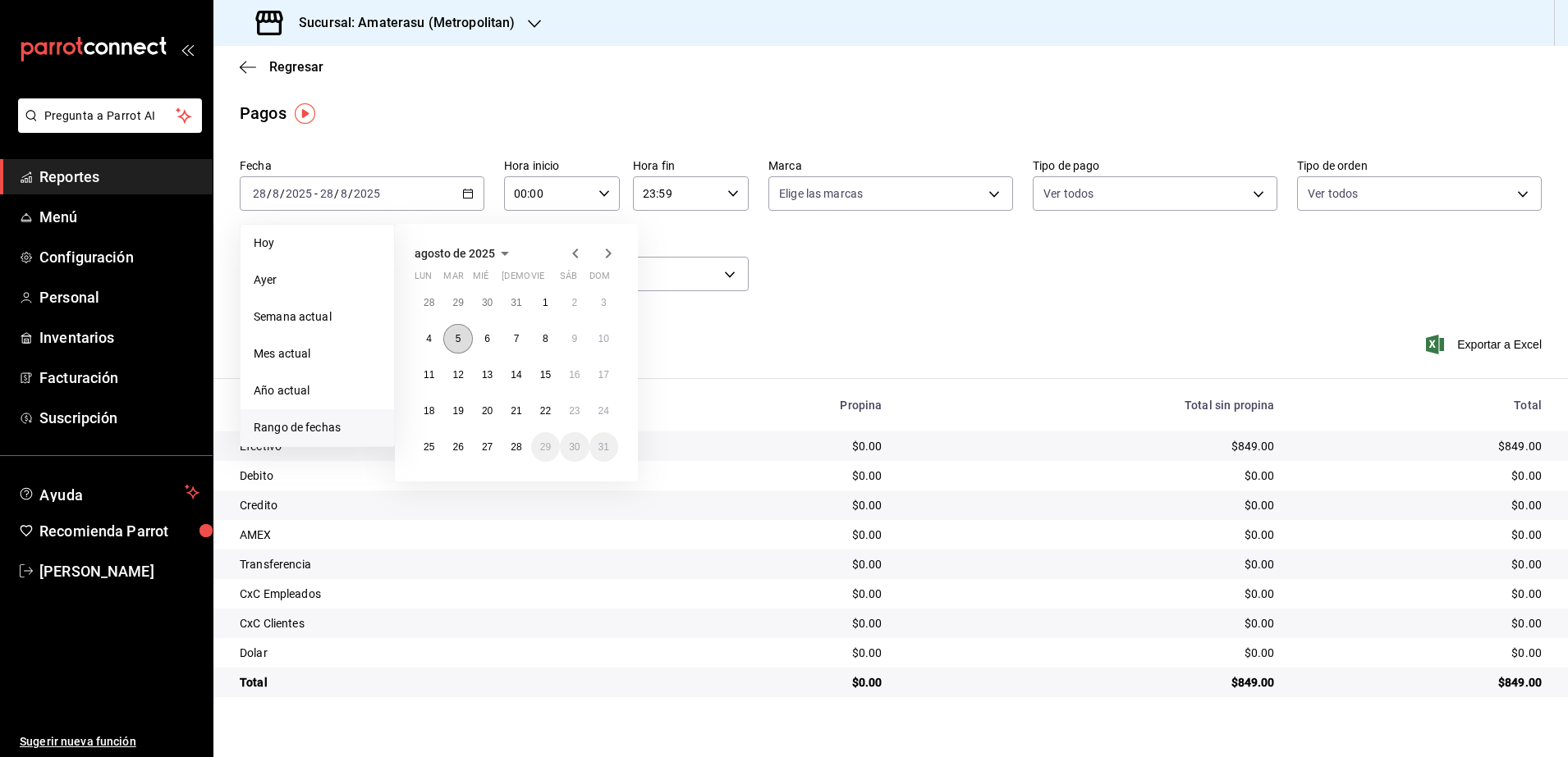
click at [464, 344] on button "5" at bounding box center [457, 339] width 29 height 30
click at [461, 345] on button "5" at bounding box center [457, 339] width 29 height 30
click at [518, 448] on abbr "28" at bounding box center [516, 447] width 11 height 12
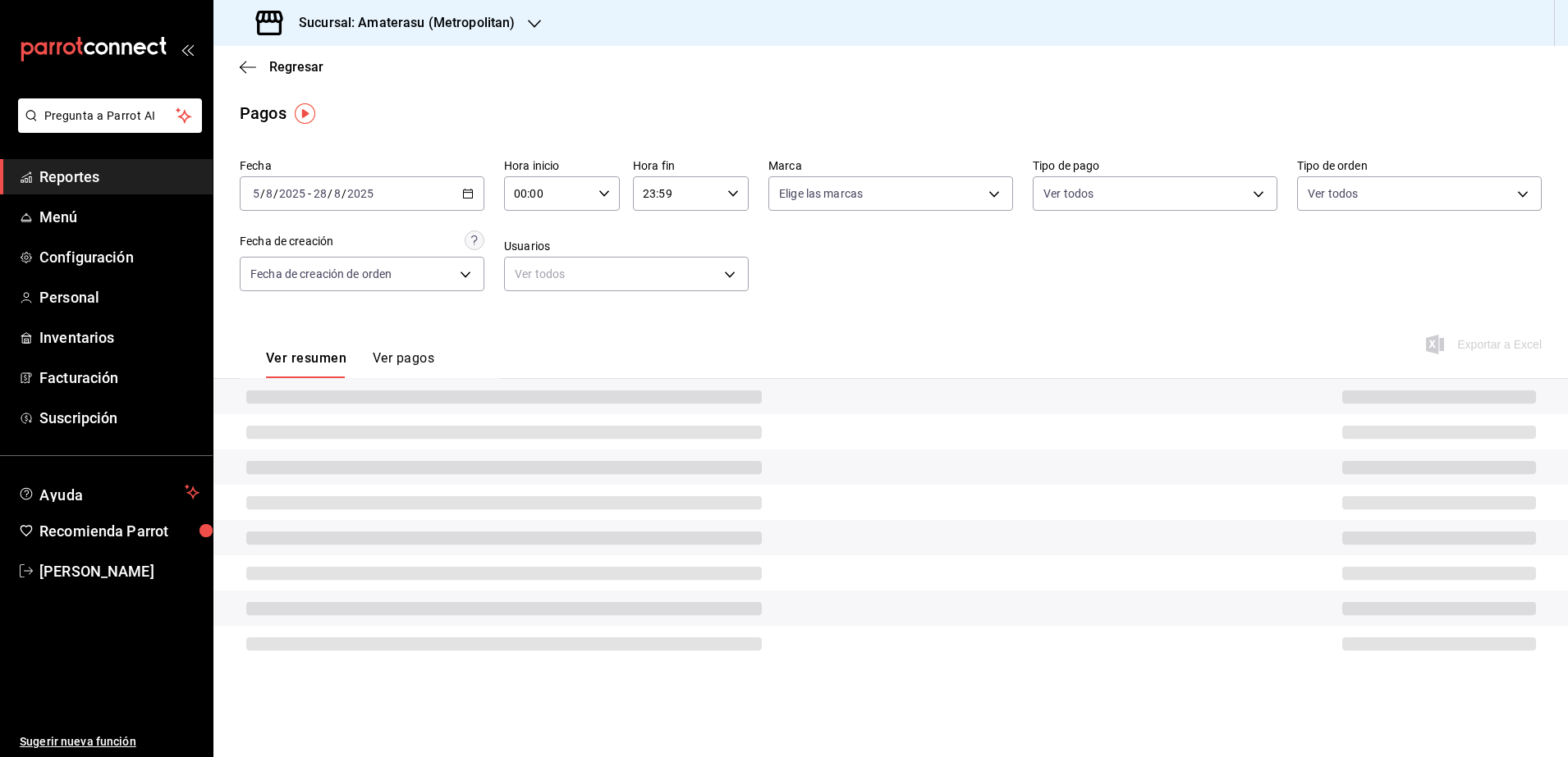
click at [597, 201] on div "00:00 Hora inicio" at bounding box center [562, 193] width 116 height 34
click at [537, 233] on span "05" at bounding box center [534, 227] width 32 height 13
type input "05:00"
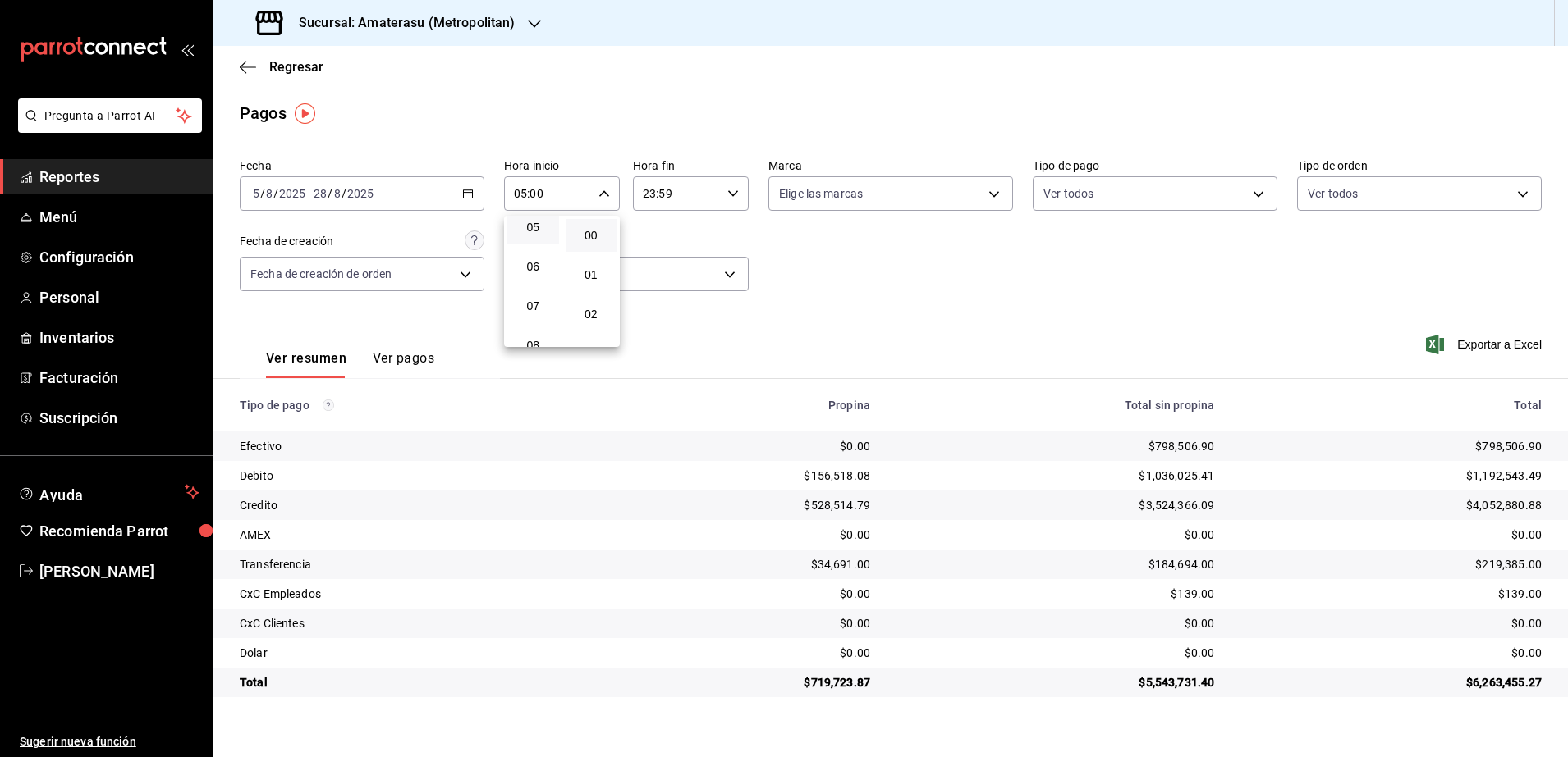
click at [732, 205] on div at bounding box center [784, 378] width 1568 height 757
click at [732, 205] on div "23:59 Hora fin" at bounding box center [690, 193] width 116 height 34
click at [666, 295] on span "04" at bounding box center [662, 296] width 32 height 13
type input "04:59"
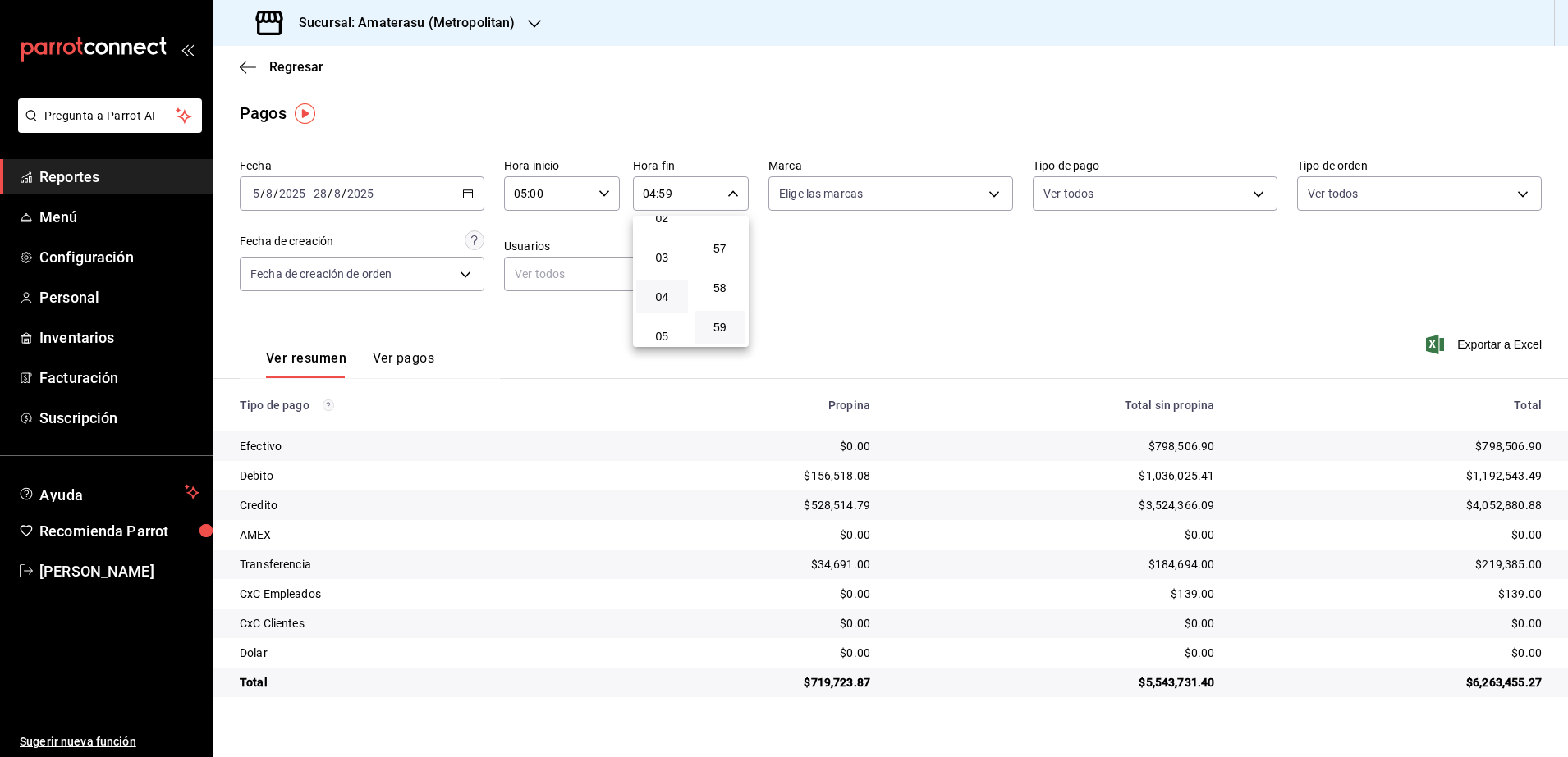
click at [931, 332] on div at bounding box center [784, 378] width 1568 height 757
click at [1504, 338] on span "Exportar a Excel" at bounding box center [1485, 345] width 112 height 20
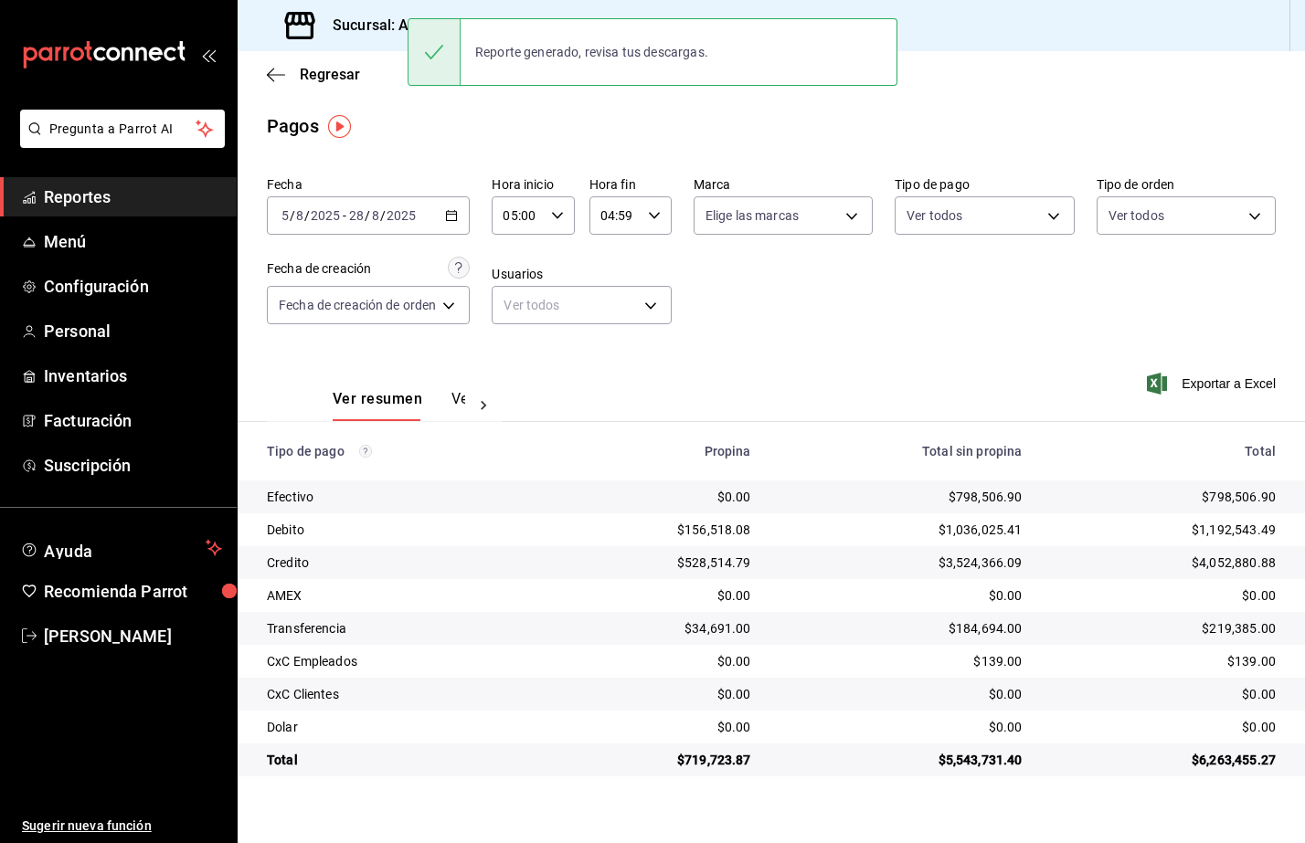
click at [120, 198] on span "Reportes" at bounding box center [133, 197] width 178 height 25
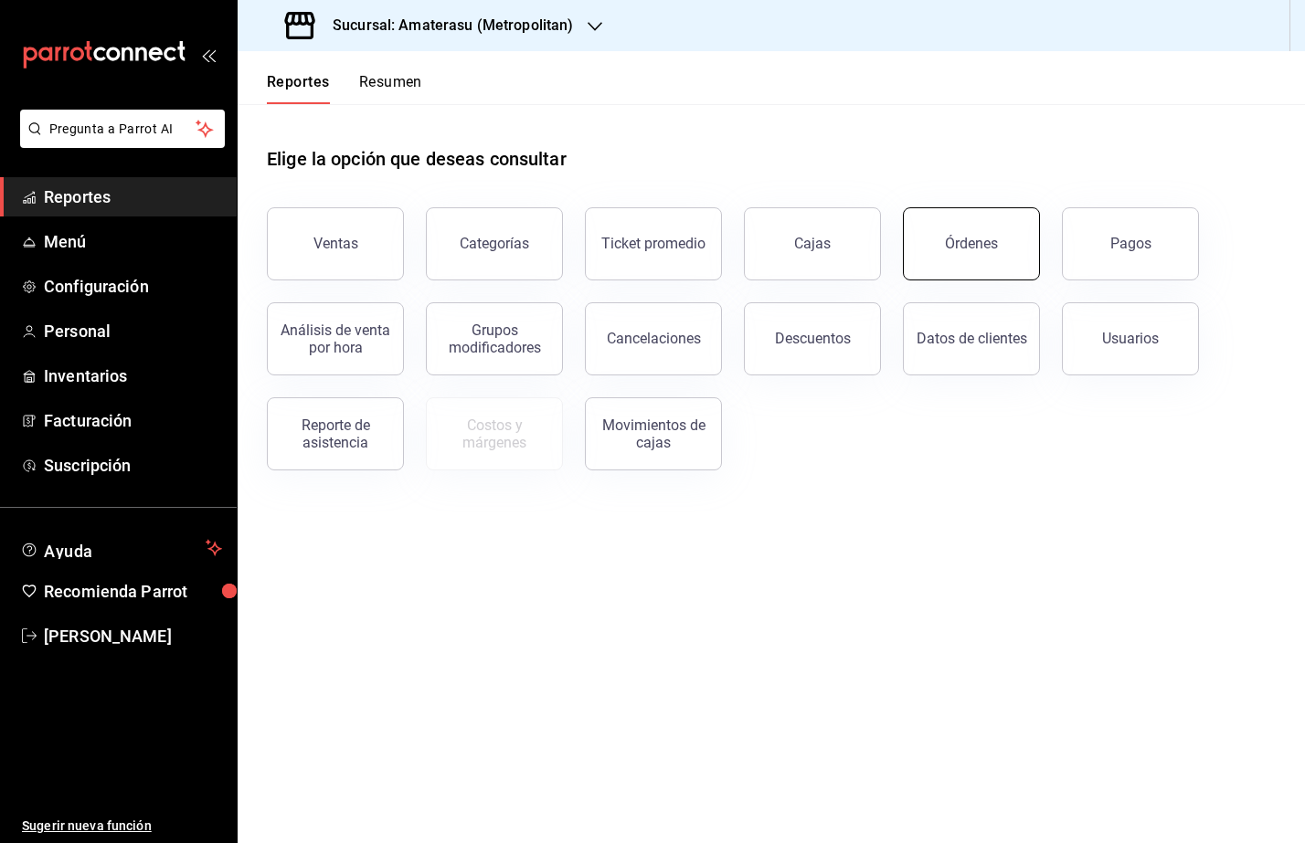
click at [991, 227] on button "Órdenes" at bounding box center [971, 243] width 137 height 73
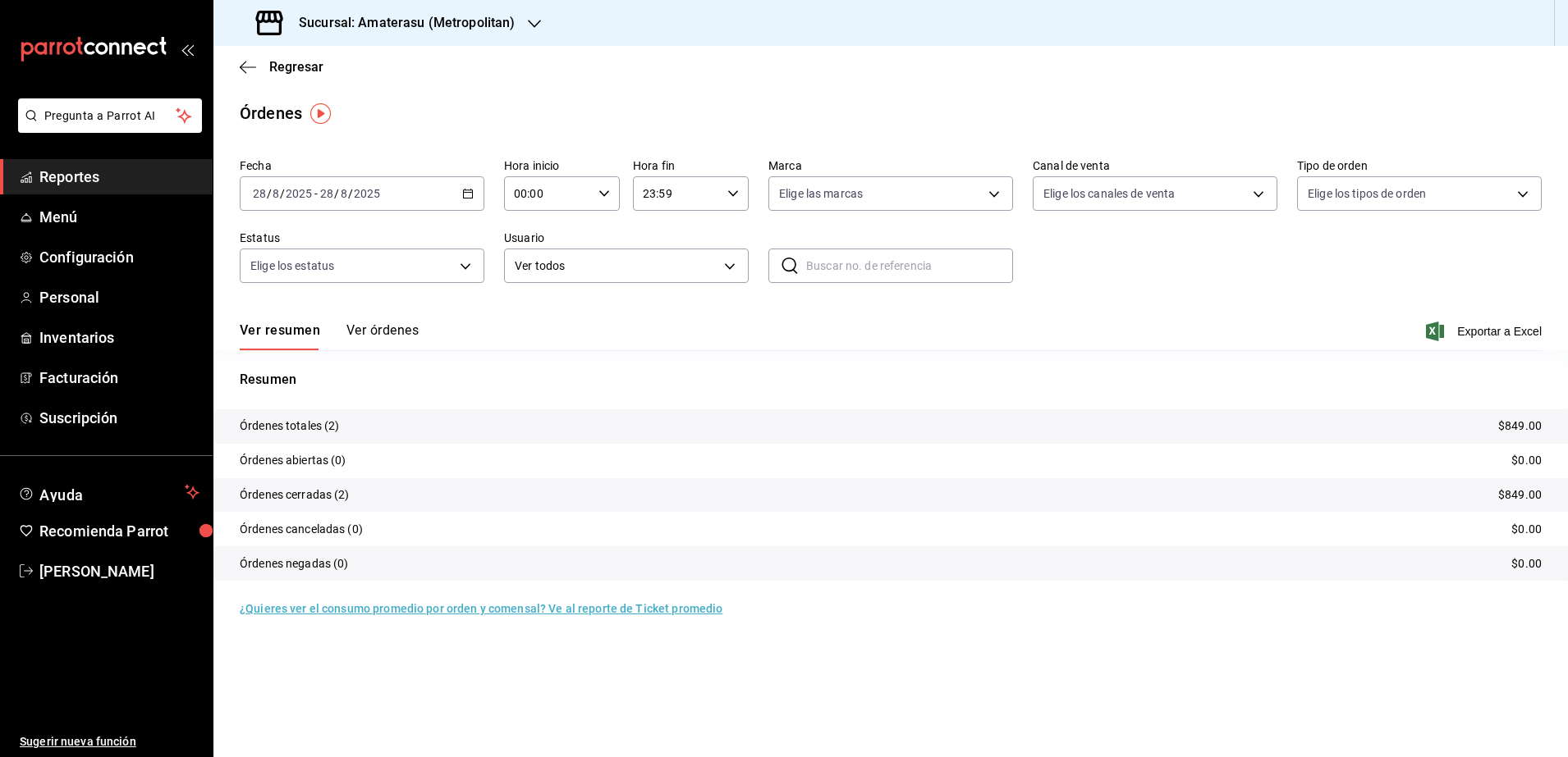
click at [471, 191] on icon "button" at bounding box center [467, 193] width 12 height 12
click at [336, 431] on span "Rango de fechas" at bounding box center [317, 427] width 128 height 17
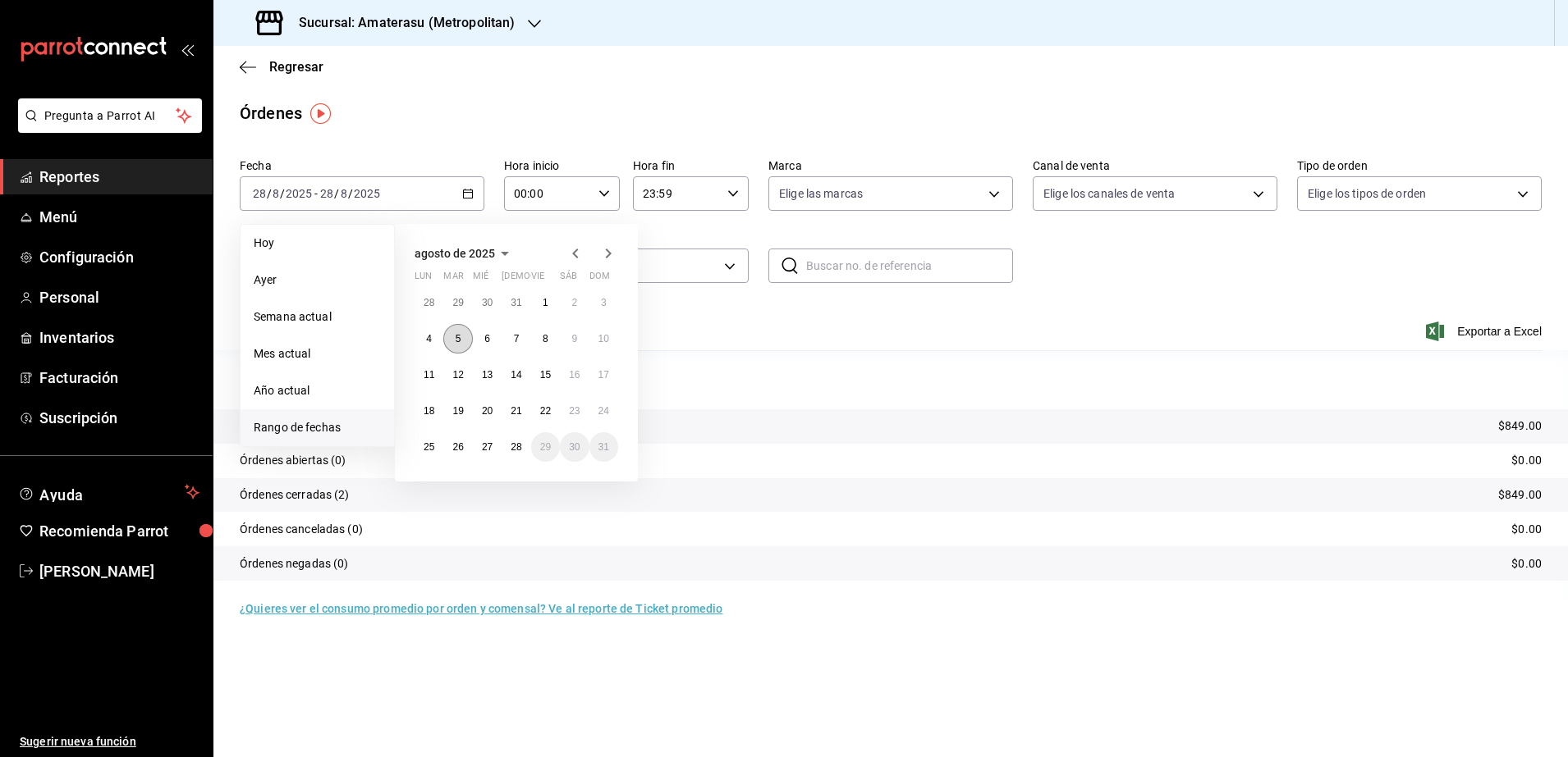
click at [459, 330] on button "5" at bounding box center [457, 339] width 29 height 30
click at [525, 452] on button "28" at bounding box center [516, 447] width 29 height 30
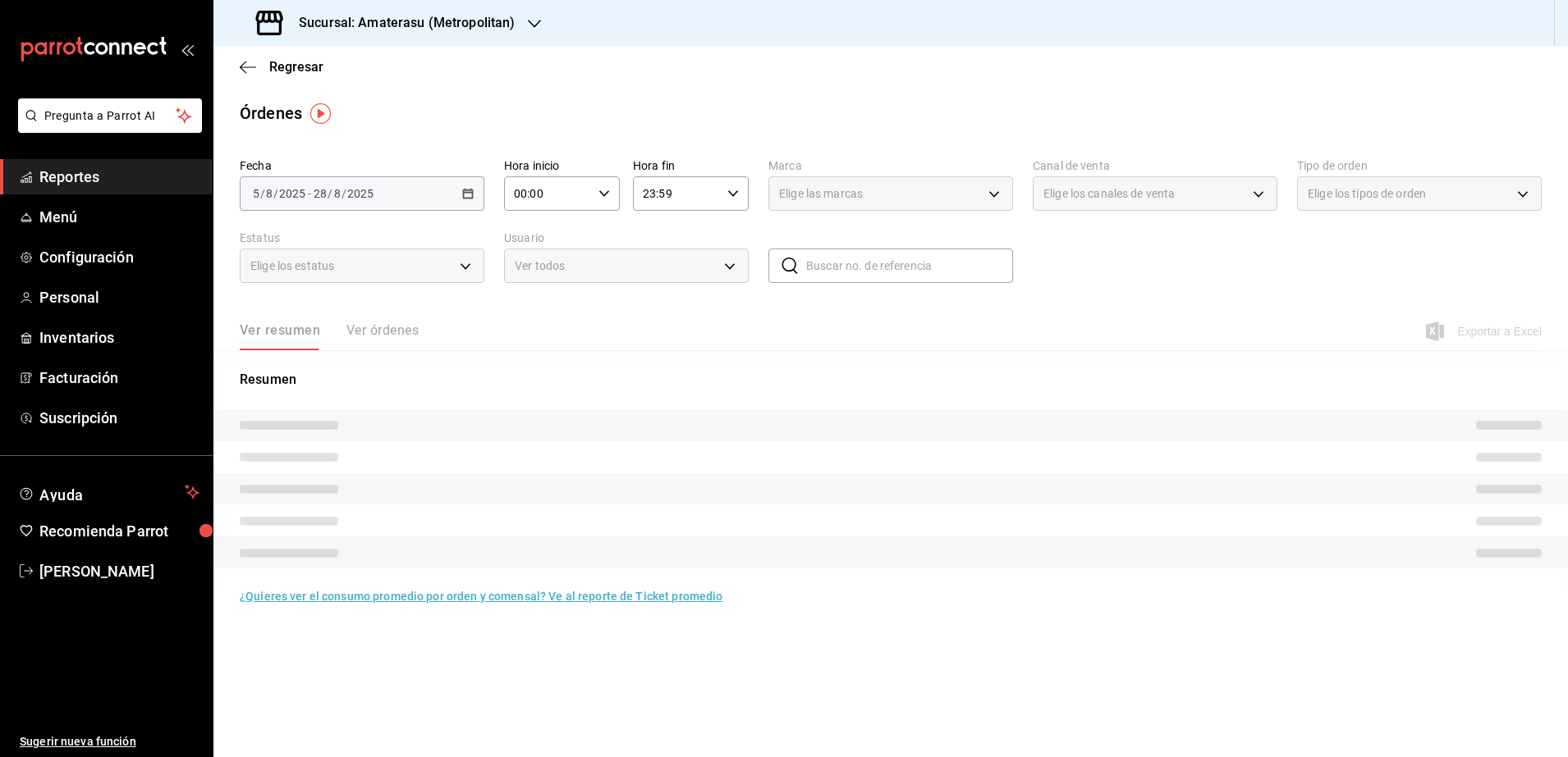
click at [607, 192] on \(Stroke\) "button" at bounding box center [604, 193] width 10 height 5
click at [525, 323] on span "05" at bounding box center [534, 330] width 32 height 13
type input "05:00"
click at [736, 197] on div at bounding box center [784, 378] width 1568 height 757
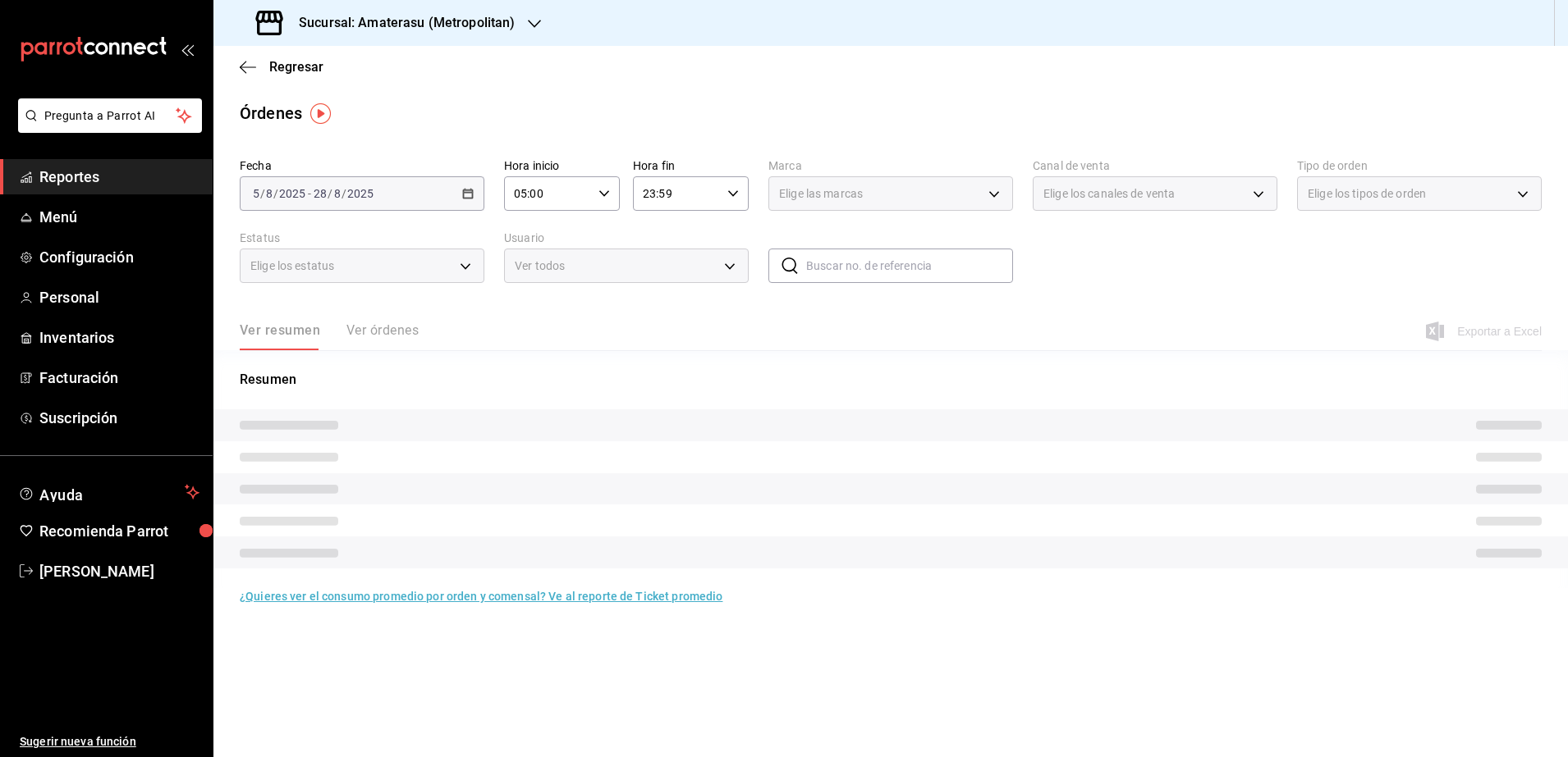
click at [736, 197] on icon "button" at bounding box center [733, 193] width 12 height 12
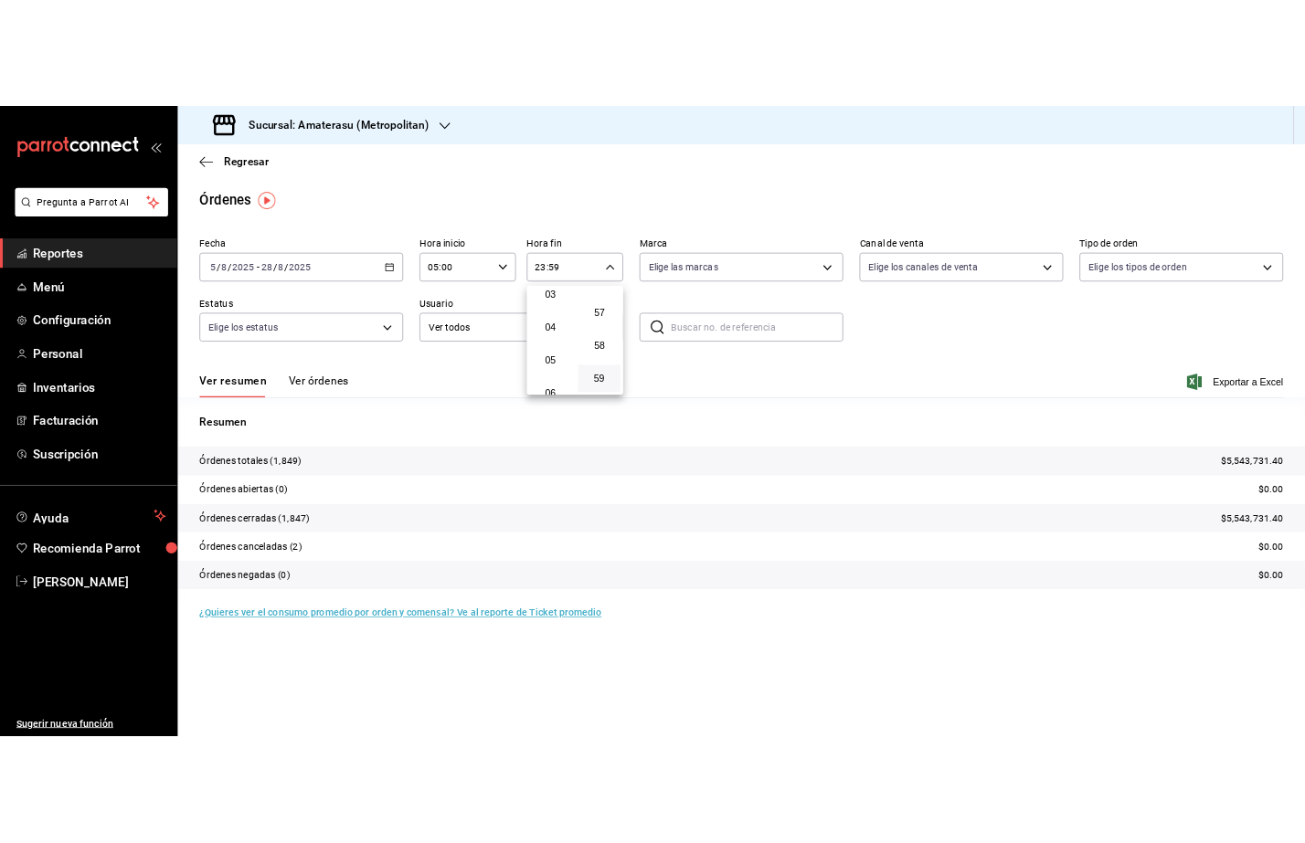
scroll to position [107, 0]
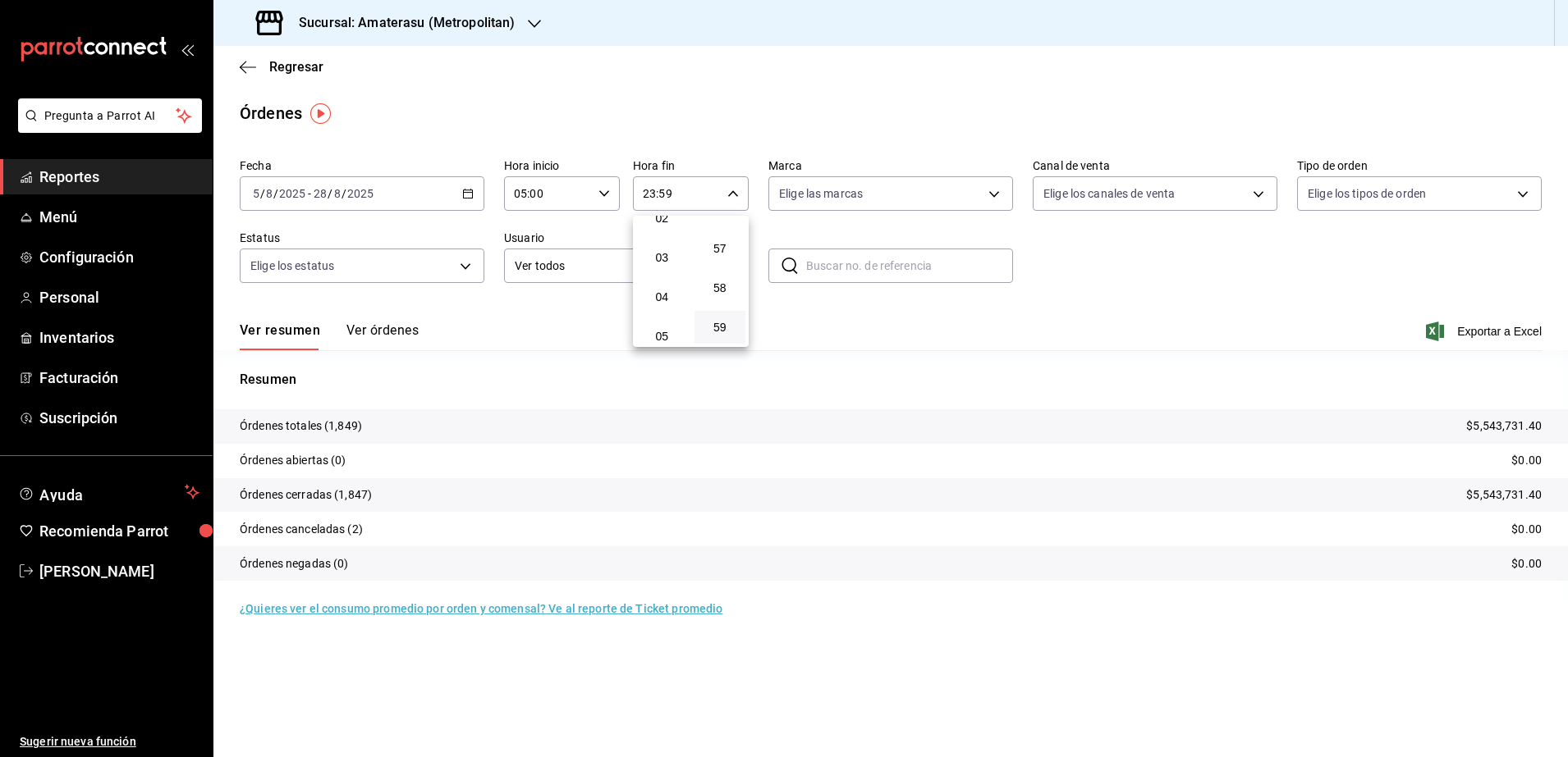
click at [667, 304] on button "04" at bounding box center [662, 296] width 52 height 33
type input "04:59"
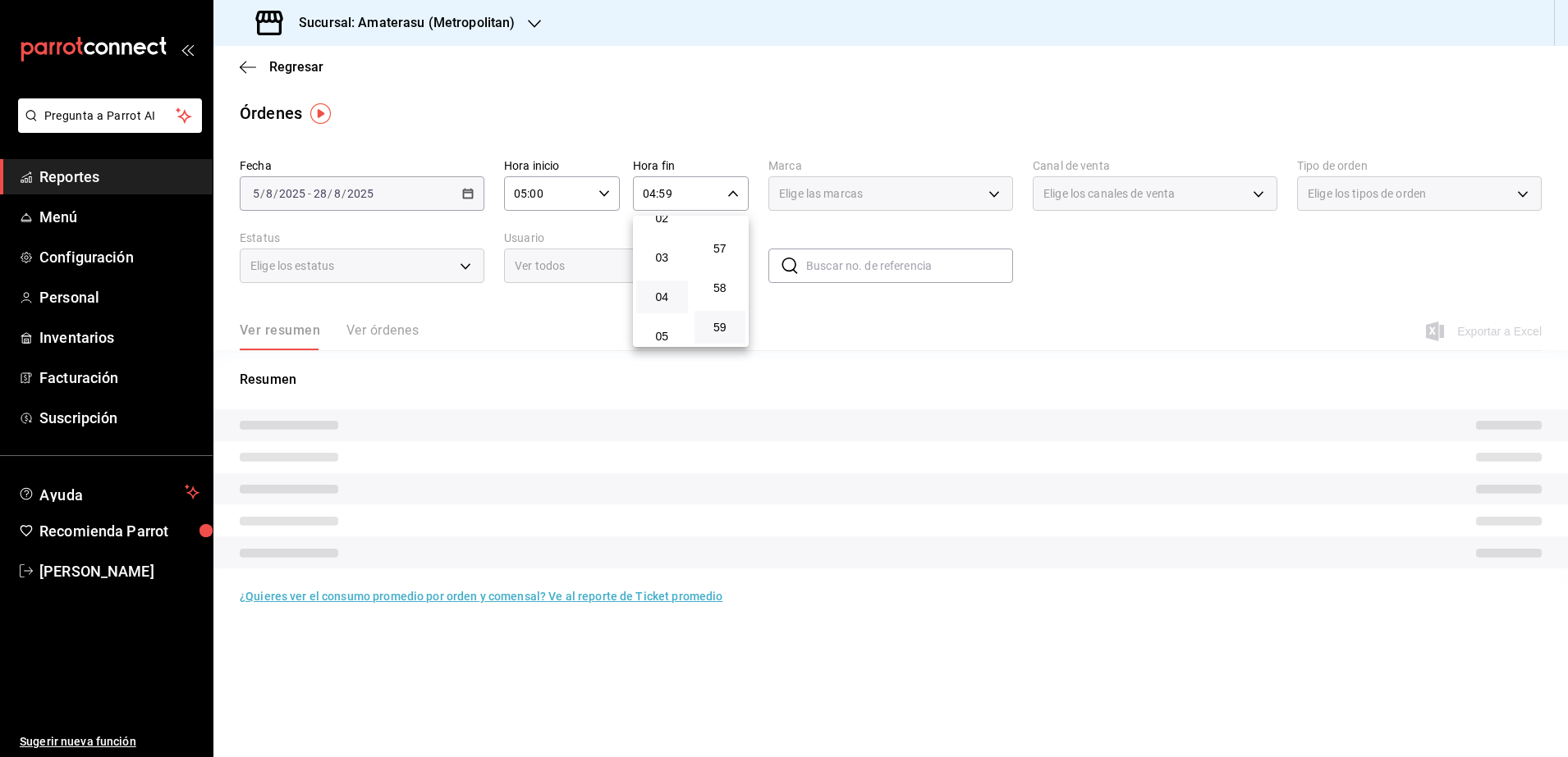
click at [1174, 308] on div at bounding box center [784, 378] width 1568 height 757
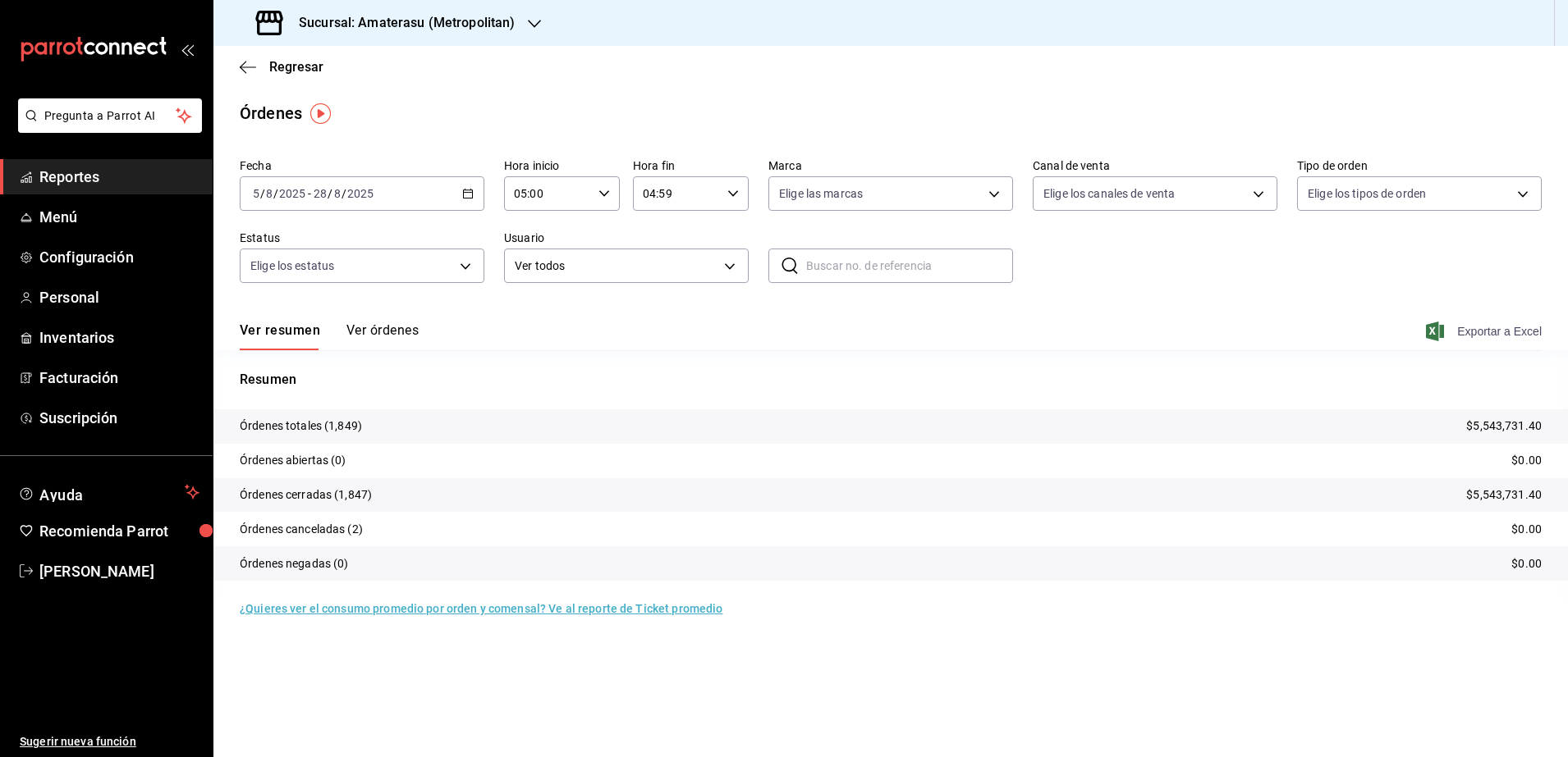
click at [1501, 328] on span "Exportar a Excel" at bounding box center [1485, 331] width 112 height 20
click at [1458, 326] on span "Exportar a Excel" at bounding box center [1485, 331] width 112 height 20
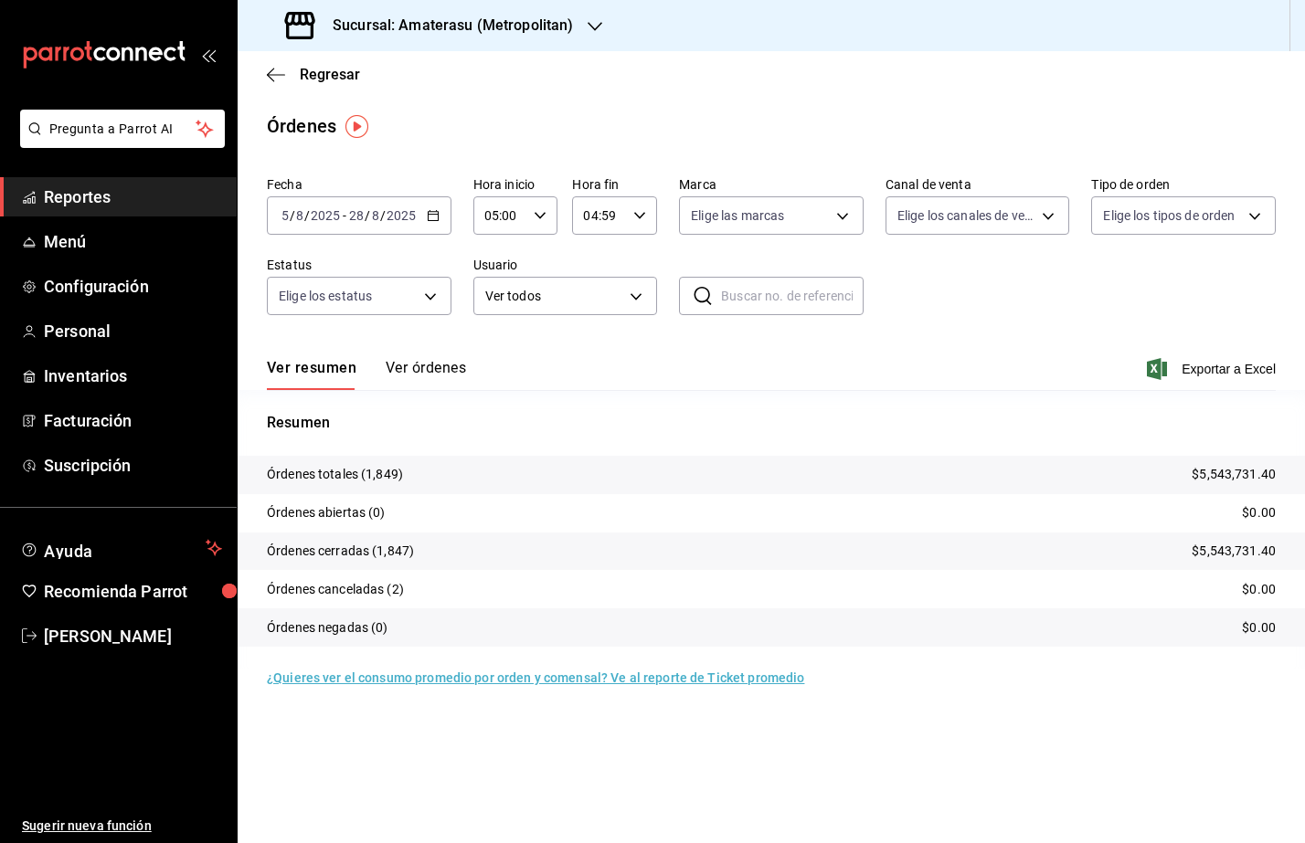
click at [119, 192] on span "Reportes" at bounding box center [133, 197] width 178 height 25
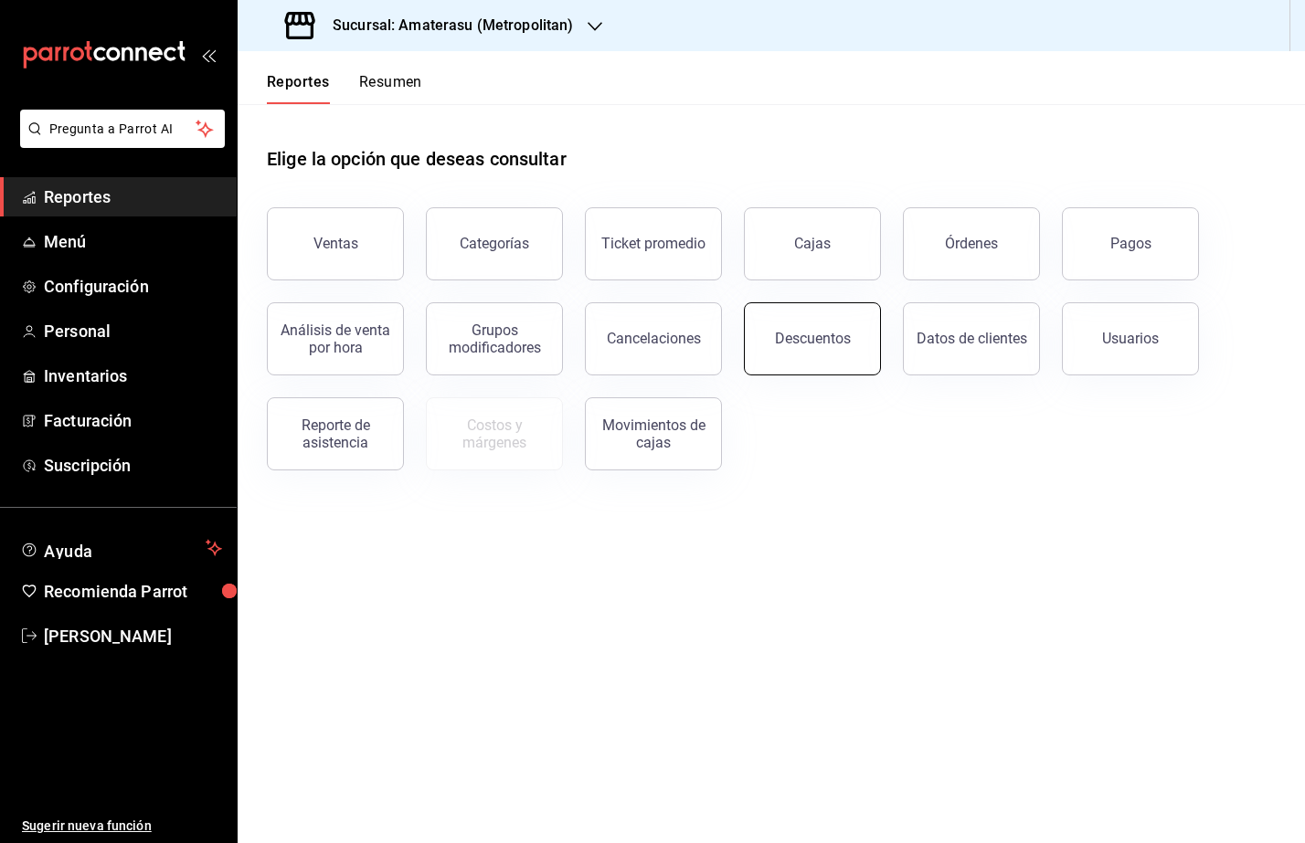
click at [774, 336] on button "Descuentos" at bounding box center [812, 338] width 137 height 73
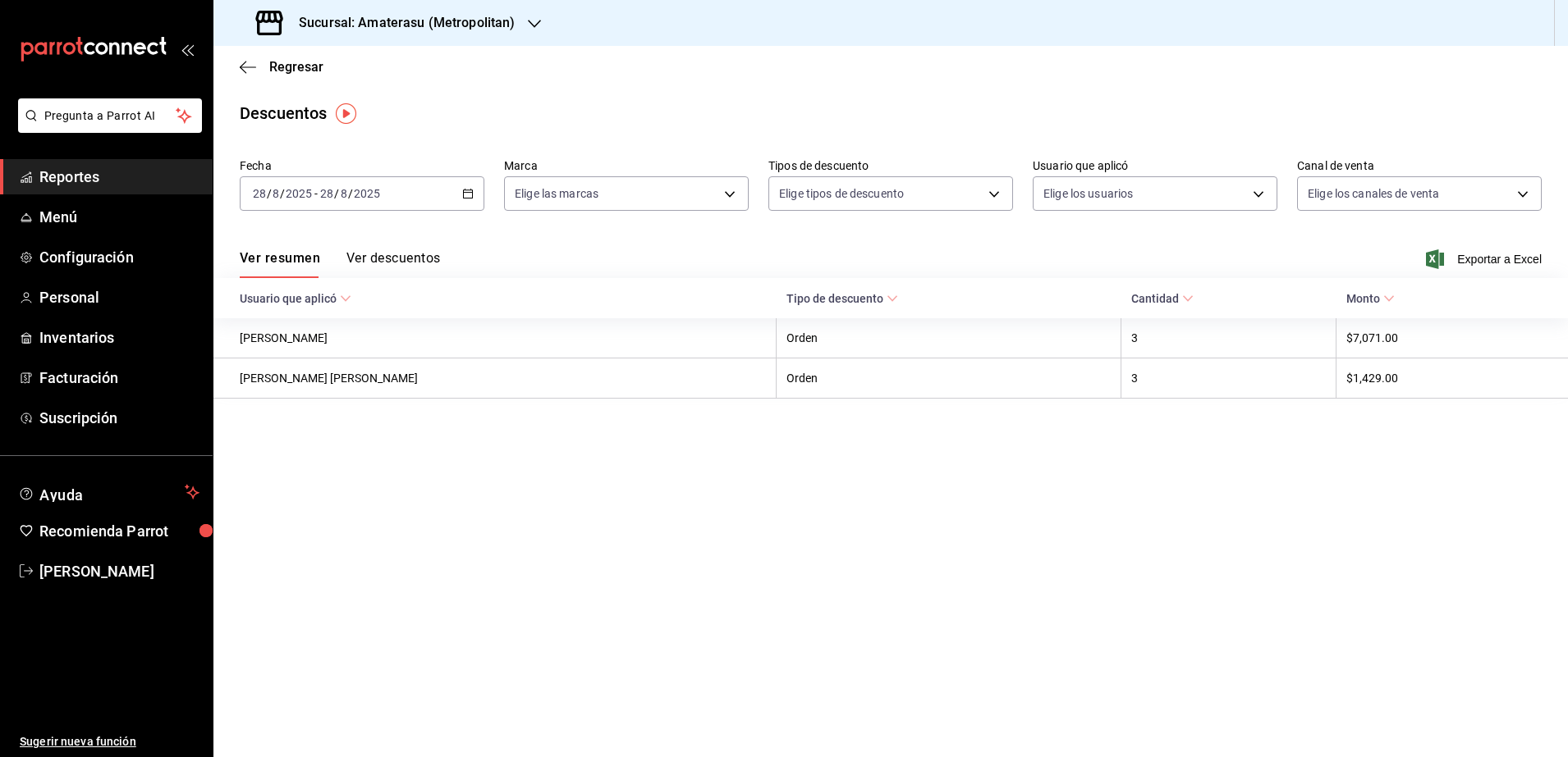
click at [463, 200] on div "[DATE] [DATE] - [DATE] [DATE]" at bounding box center [362, 193] width 244 height 34
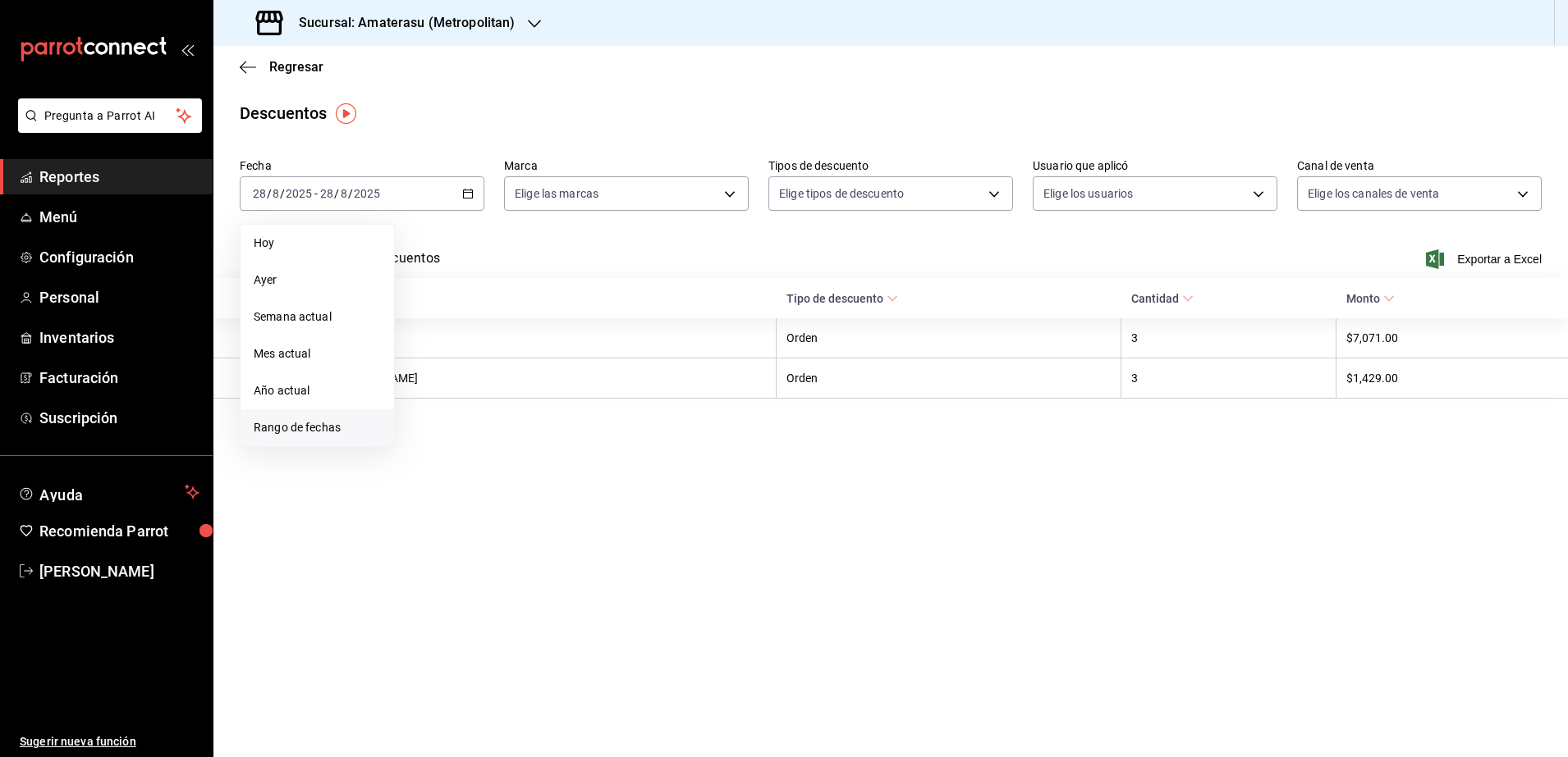
click at [305, 428] on span "Rango de fechas" at bounding box center [317, 427] width 128 height 17
click at [465, 349] on button "5" at bounding box center [457, 339] width 29 height 30
click at [517, 433] on button "28" at bounding box center [516, 447] width 29 height 30
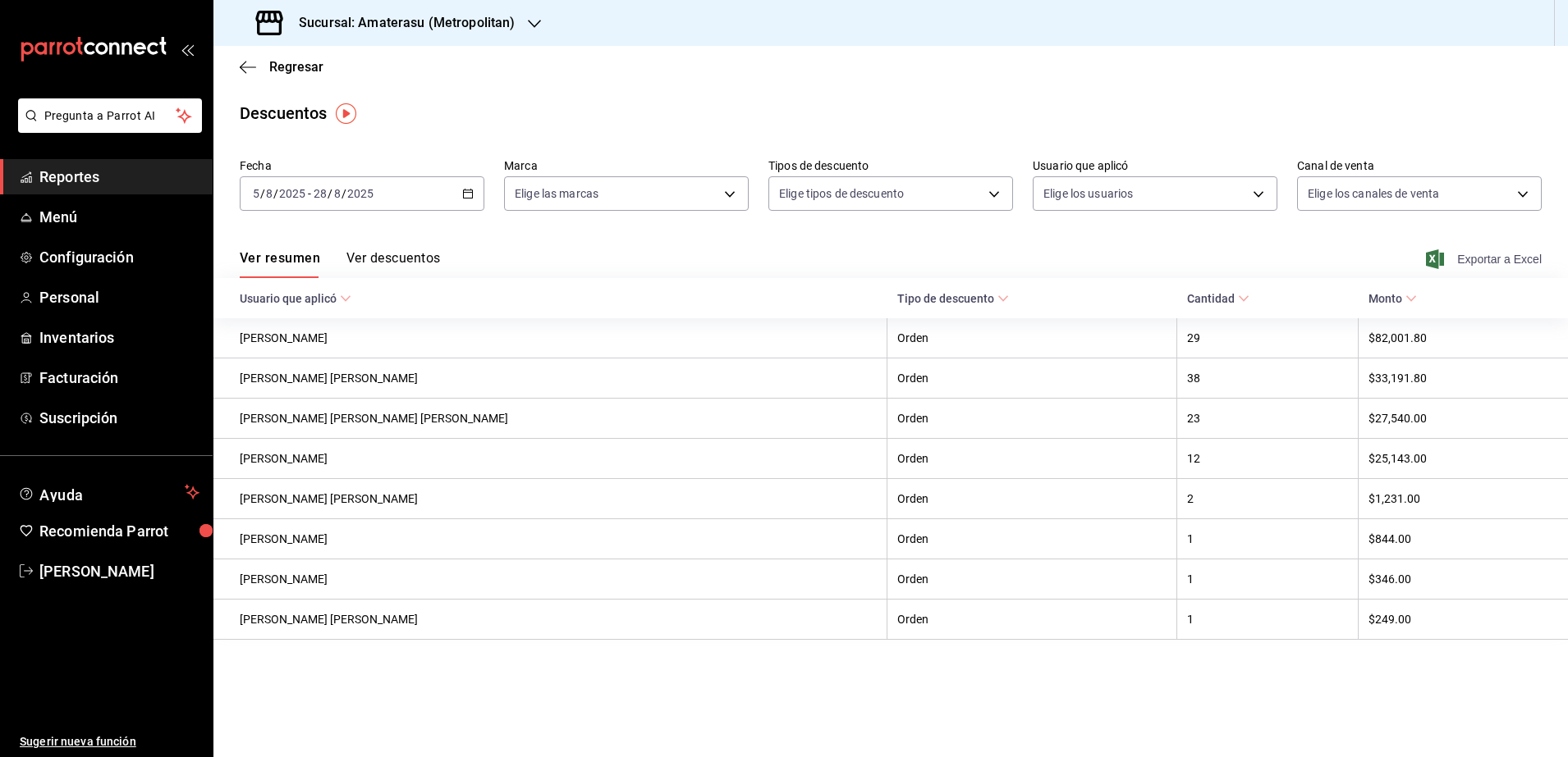
click at [1517, 261] on span "Exportar a Excel" at bounding box center [1485, 260] width 112 height 20
